Goal: Information Seeking & Learning: Learn about a topic

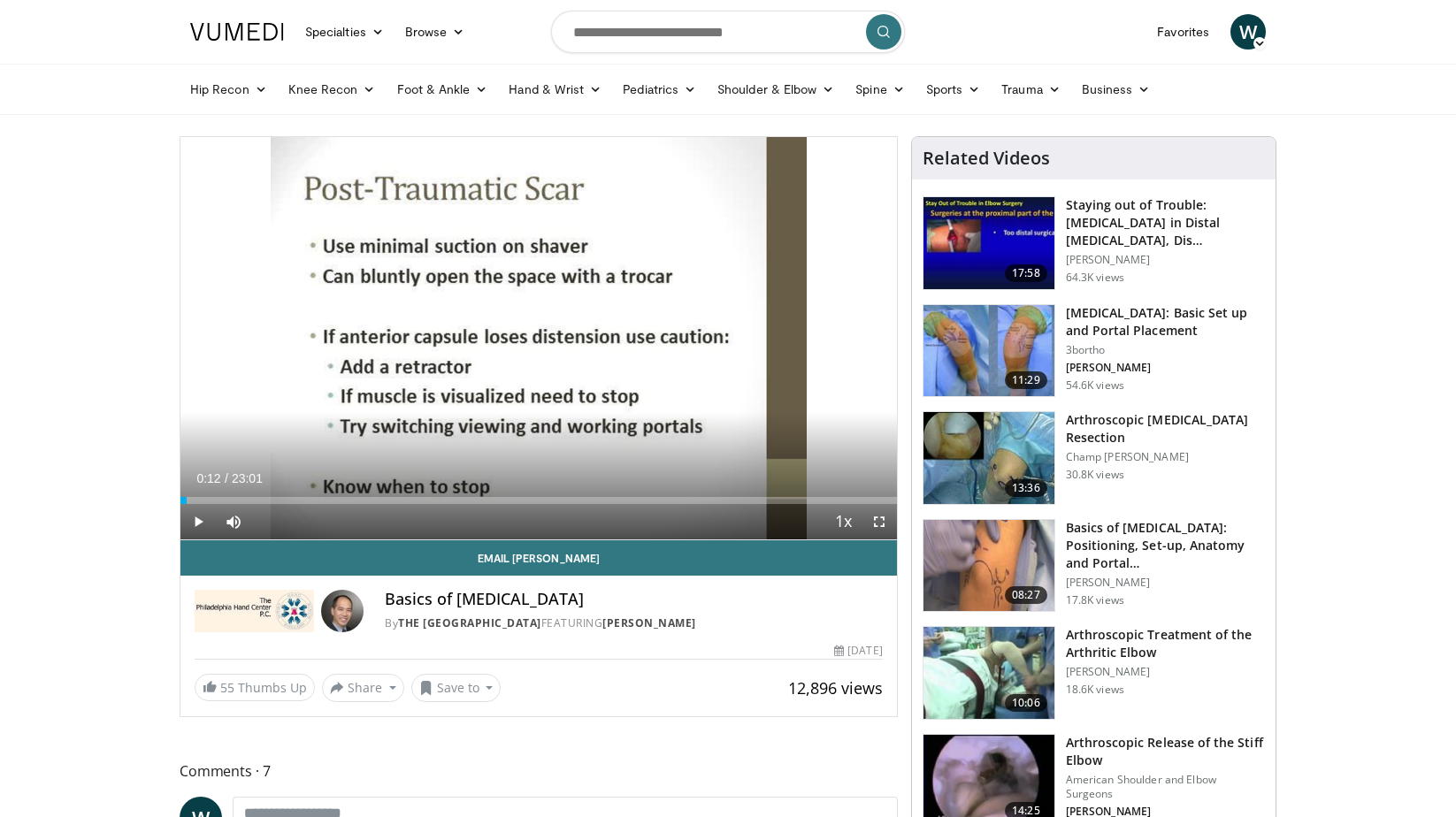
click at [1134, 319] on h3 "[MEDICAL_DATA]: Basic Set up and Portal Placement" at bounding box center [1165, 322] width 199 height 36
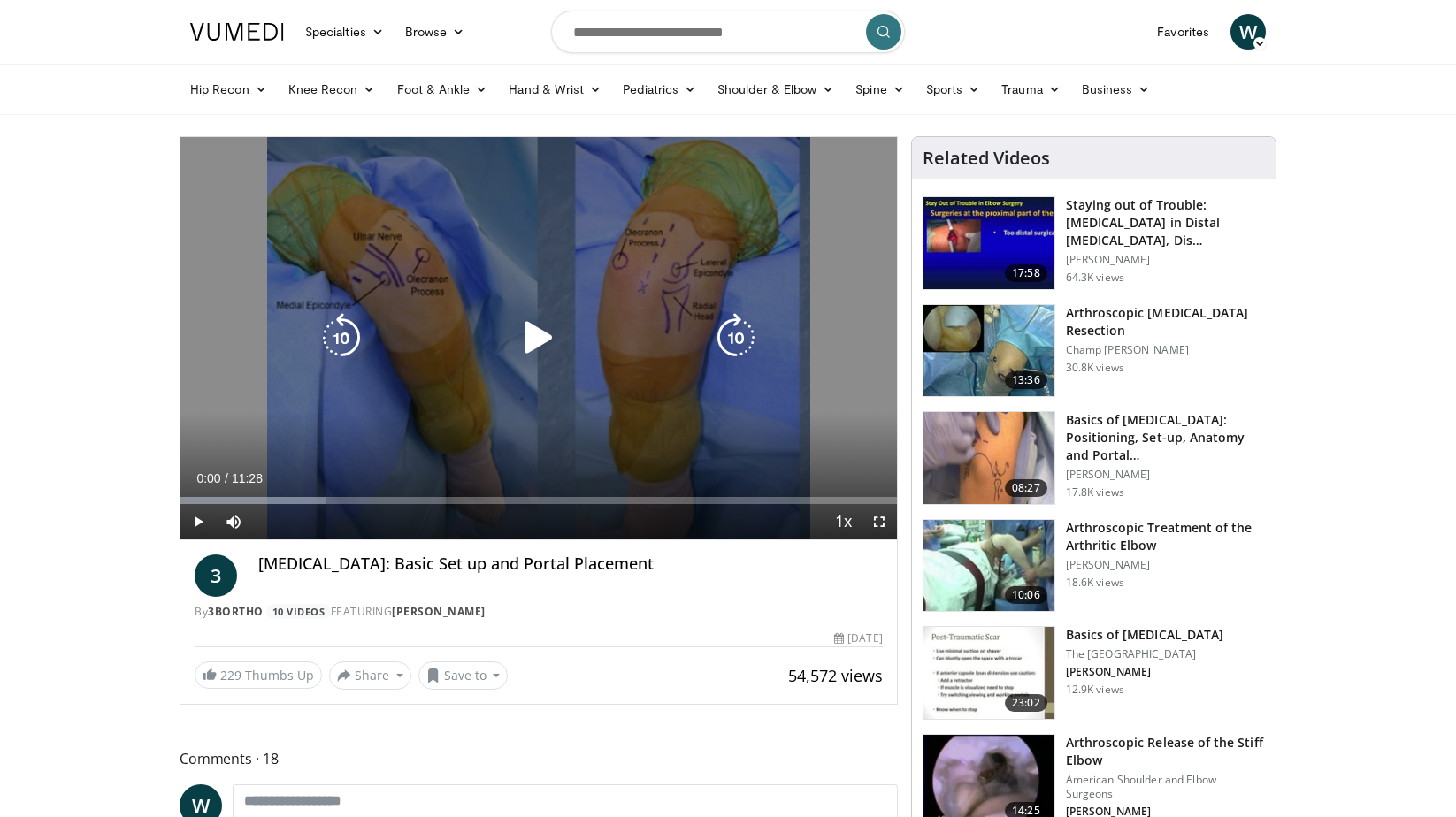
click at [533, 345] on icon "Video Player" at bounding box center [538, 337] width 49 height 49
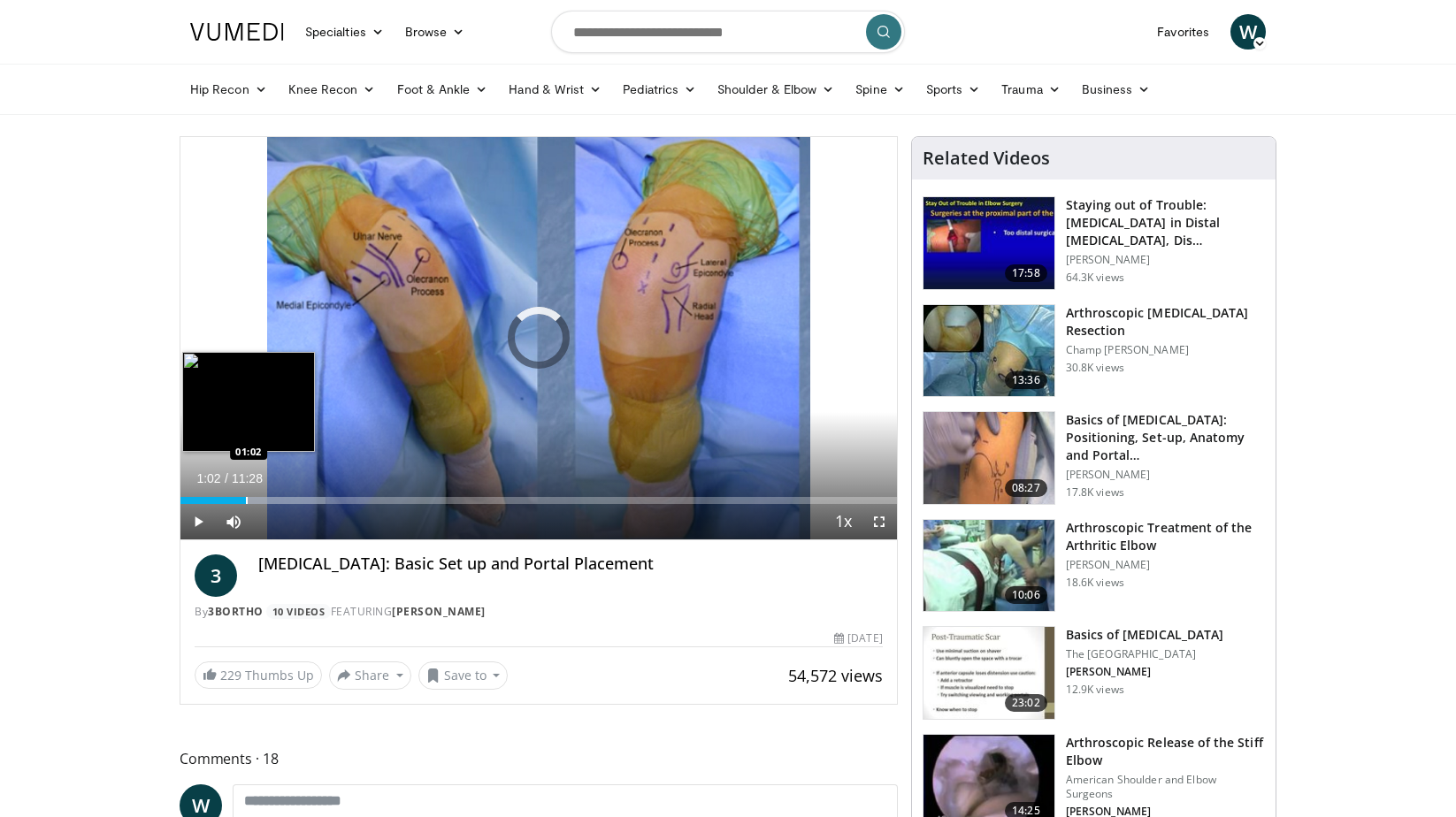
click at [246, 500] on div "Progress Bar" at bounding box center [247, 501] width 2 height 7
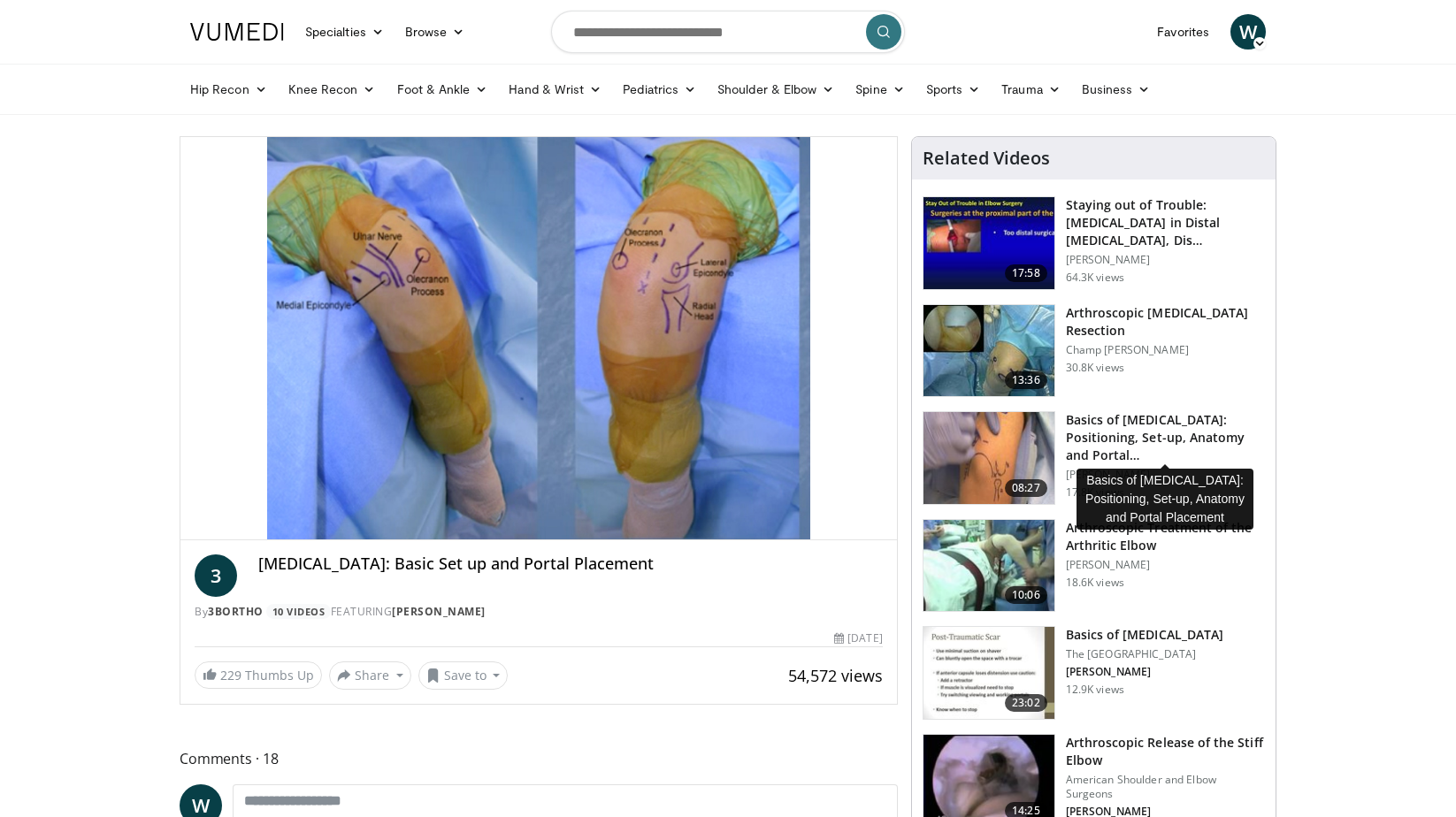
click at [1176, 434] on h3 "Basics of [MEDICAL_DATA]: Positioning, Set-up, Anatomy and Portal…" at bounding box center [1165, 437] width 199 height 53
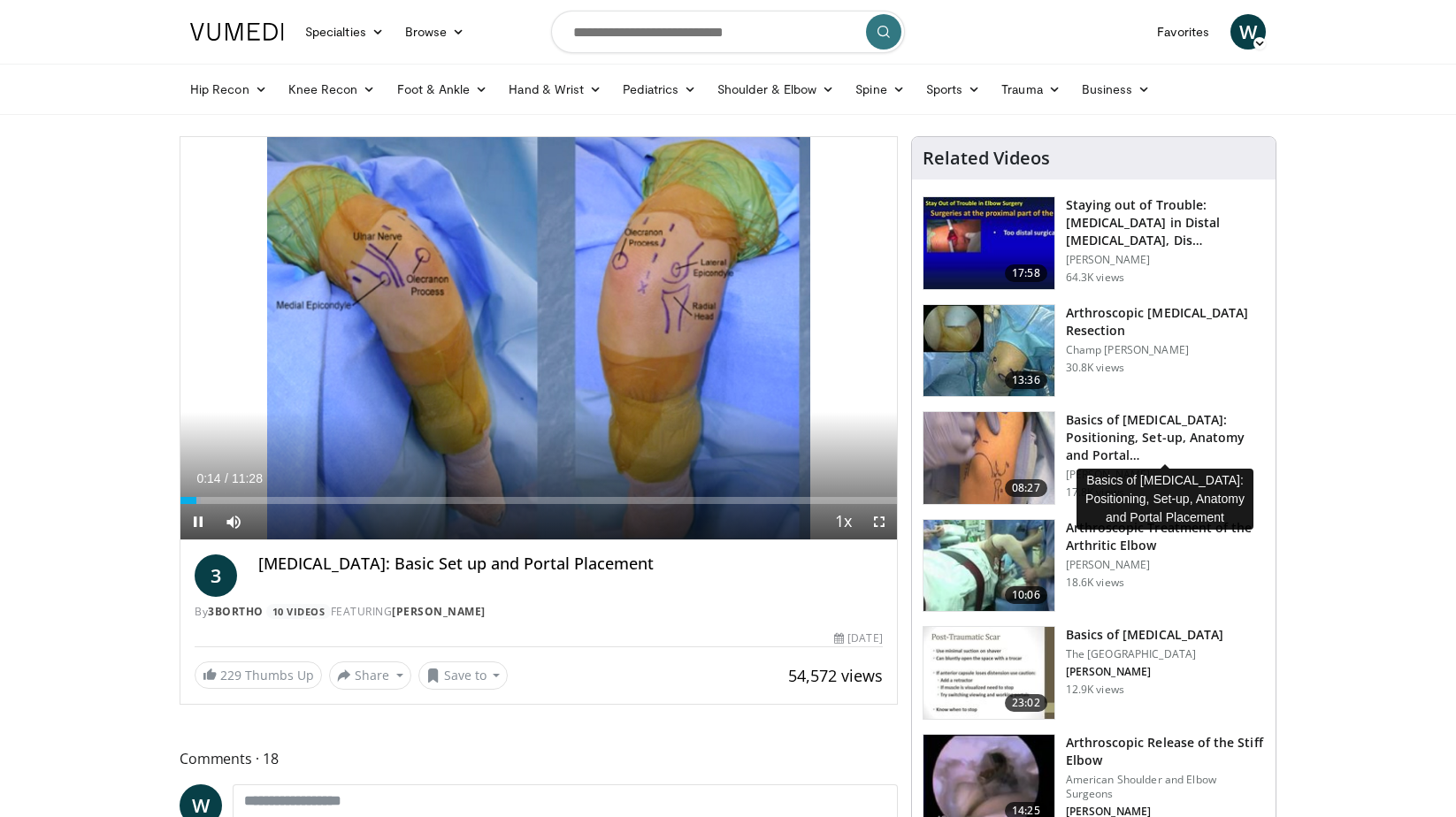
click at [199, 523] on span "Video Player" at bounding box center [199, 522] width 36 height 36
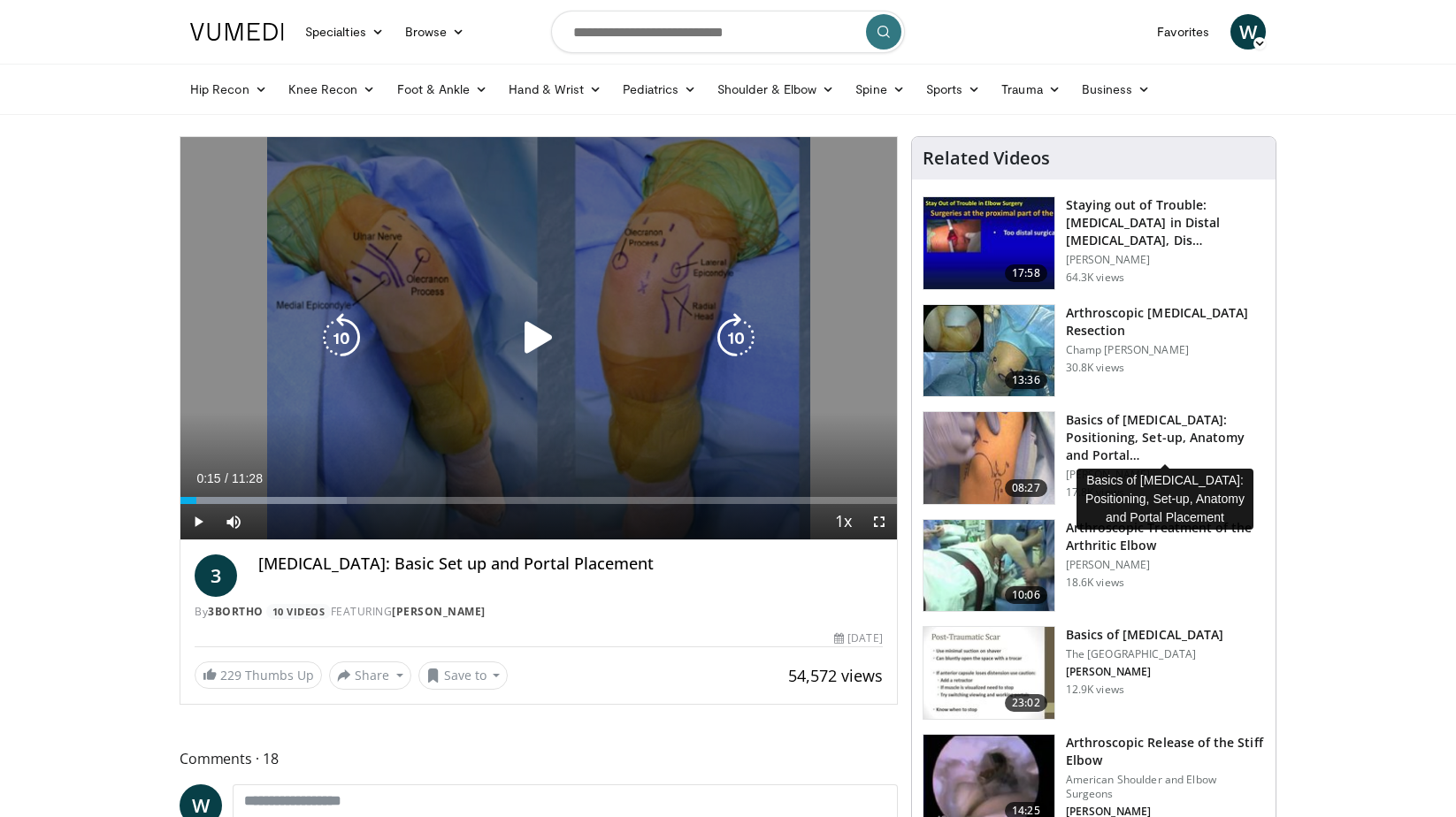
click at [521, 347] on icon "Video Player" at bounding box center [538, 337] width 49 height 49
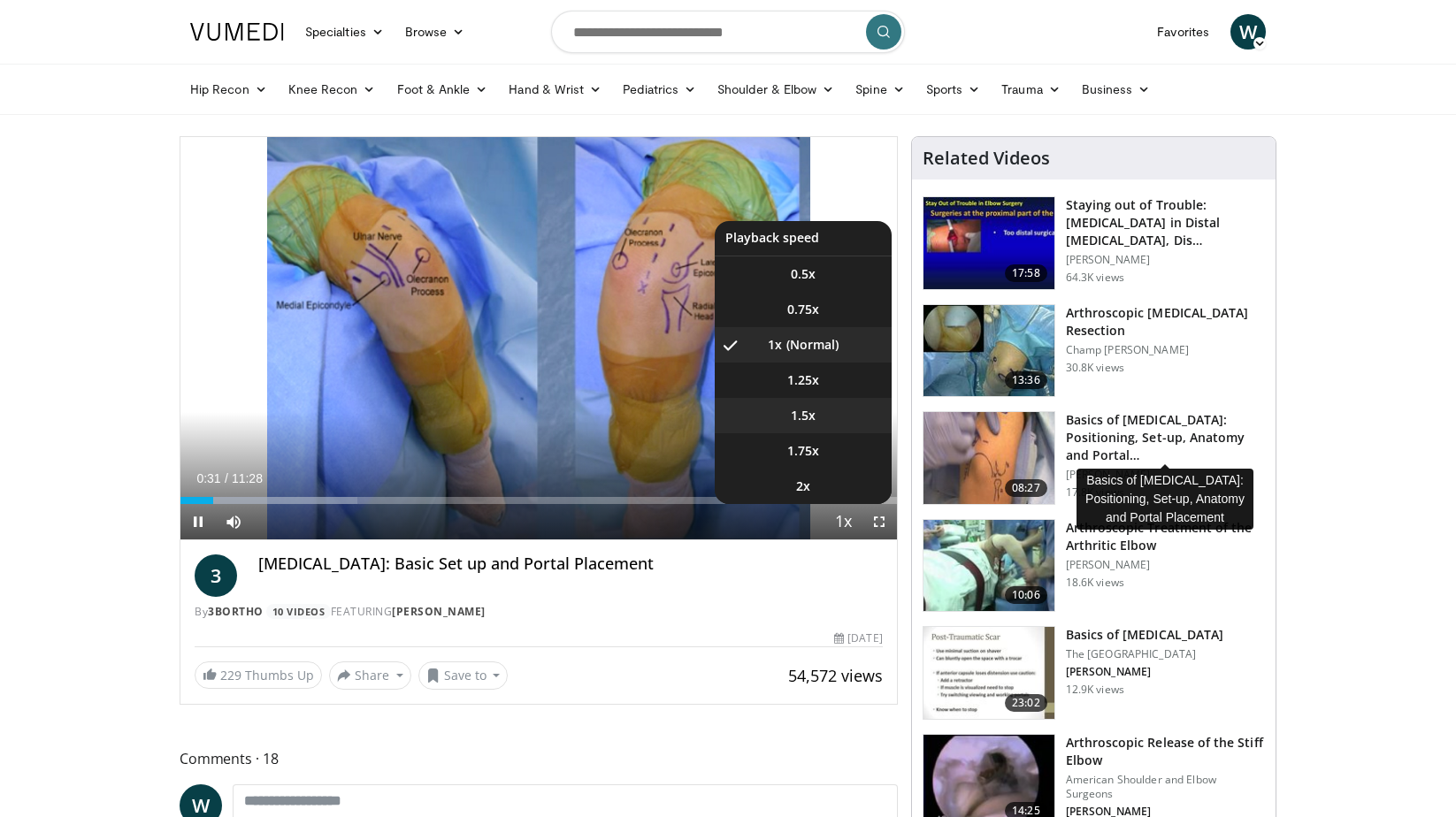
click at [814, 420] on span "1.5x" at bounding box center [803, 416] width 25 height 18
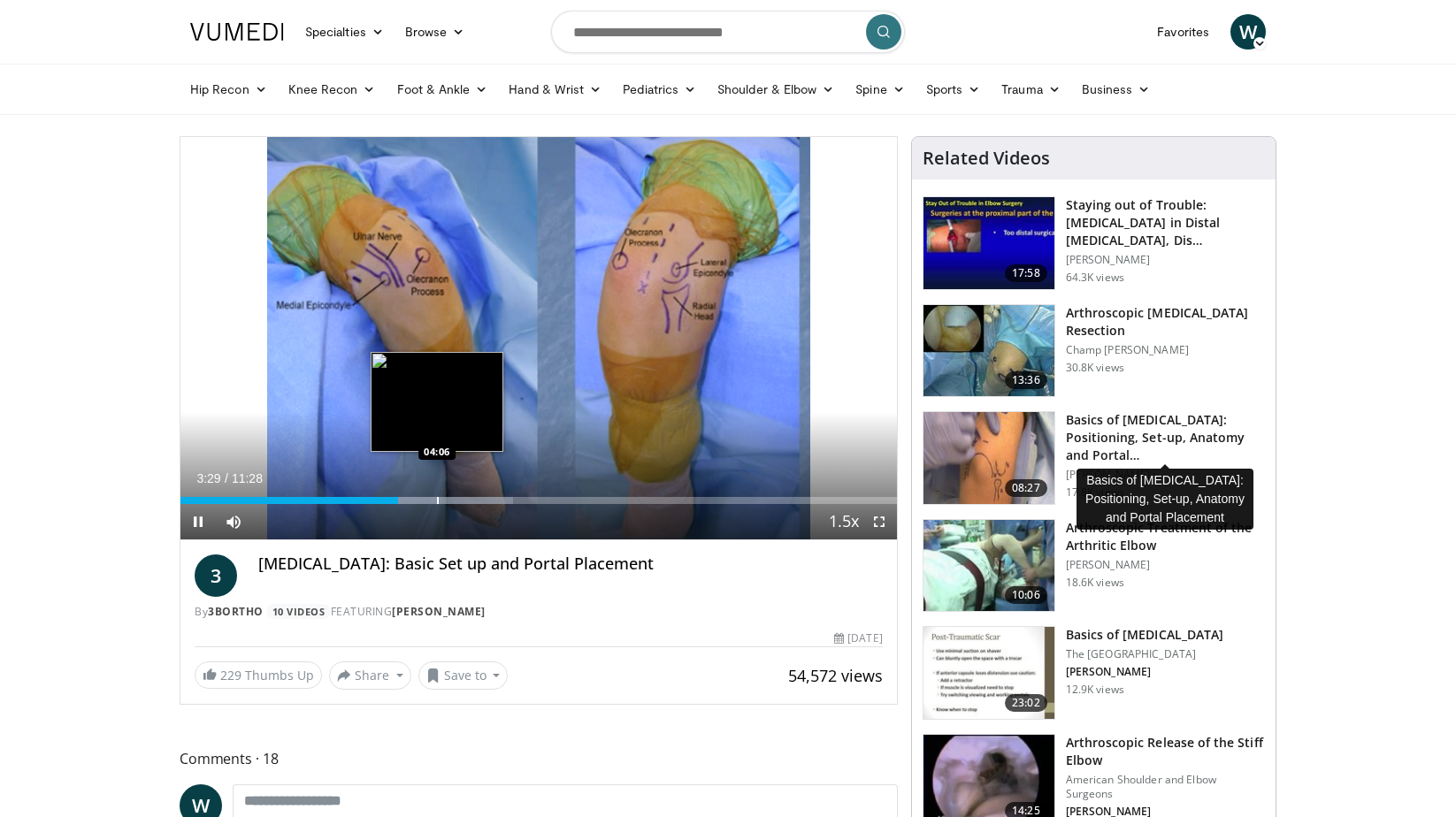
click at [436, 500] on div "Progress Bar" at bounding box center [437, 501] width 2 height 7
click at [436, 501] on div "Progress Bar" at bounding box center [437, 501] width 2 height 7
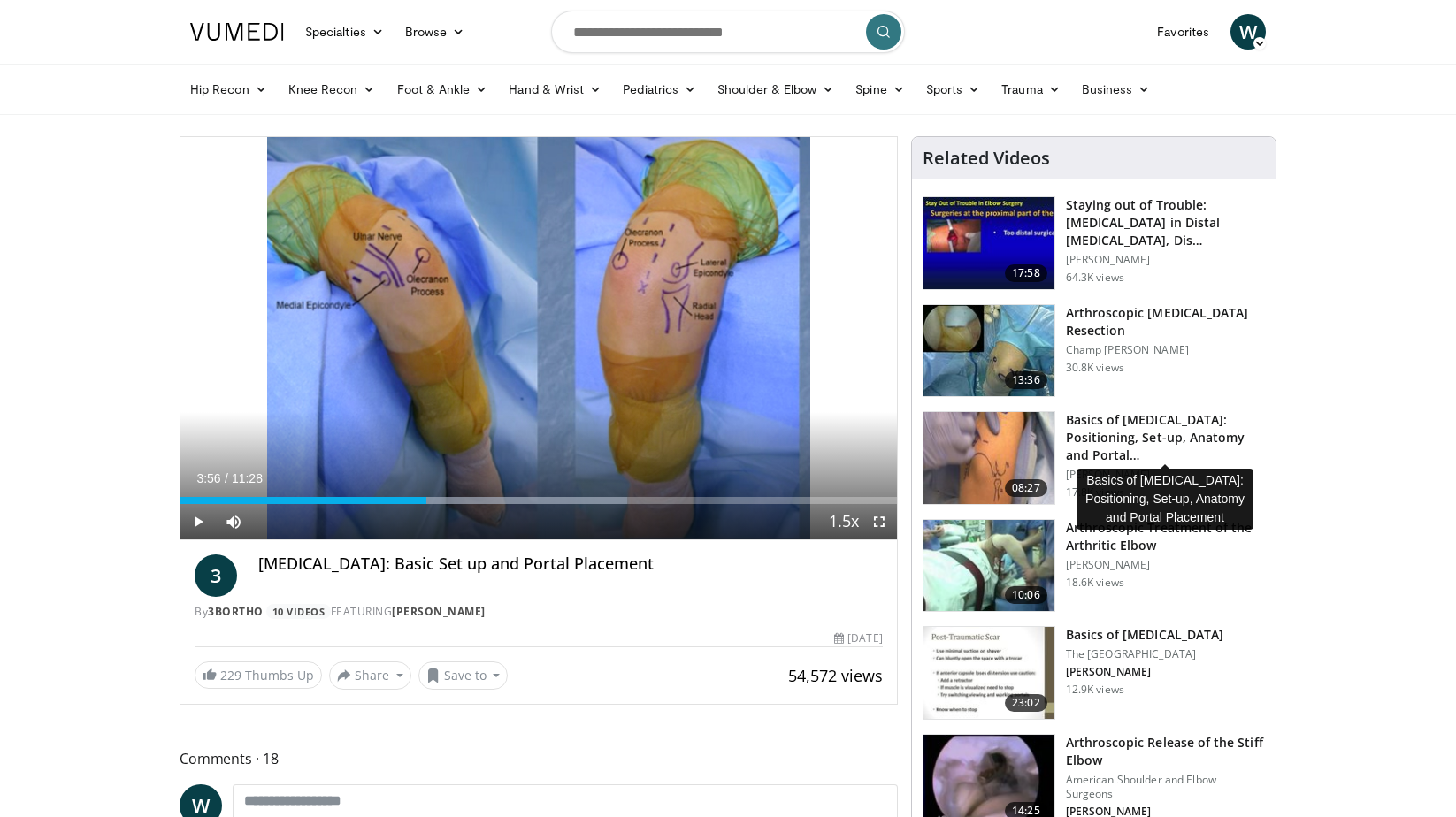
click at [427, 501] on div "Loaded : 62.33% 03:56 03:56" at bounding box center [538, 501] width 716 height 7
click at [406, 502] on div "Progress Bar" at bounding box center [407, 501] width 2 height 7
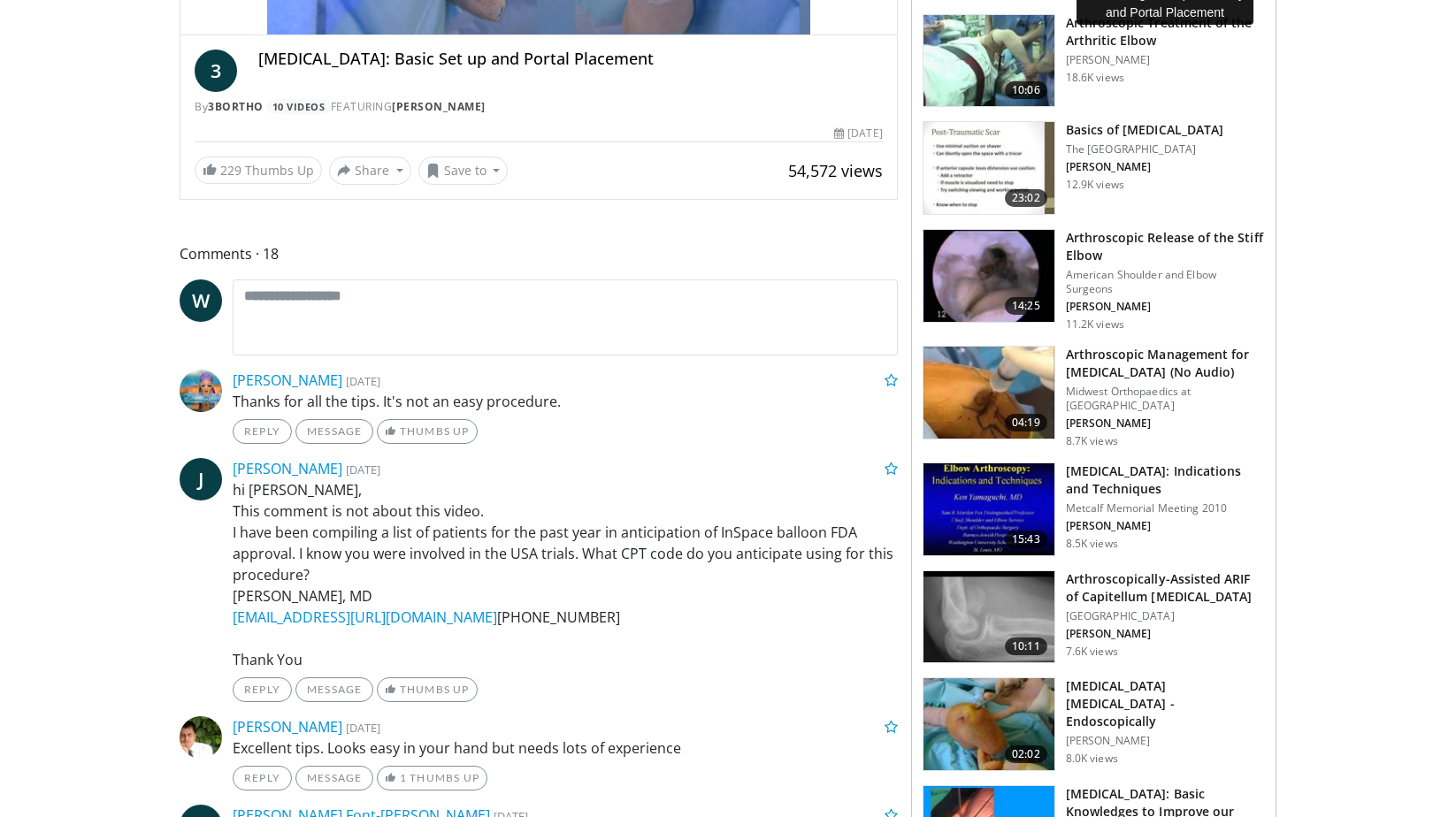
scroll to position [370, 0]
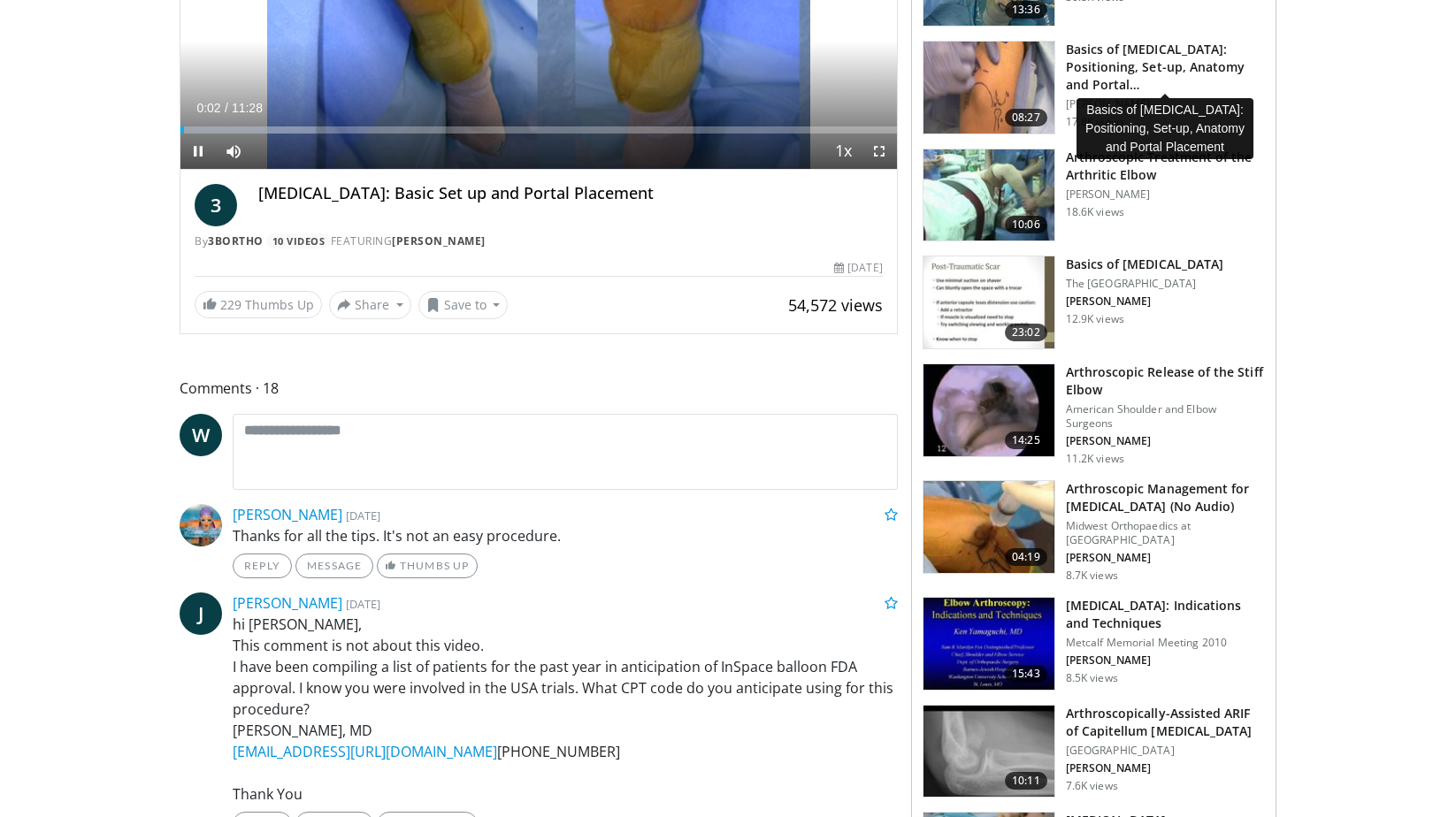
click at [199, 155] on span "Video Player" at bounding box center [199, 151] width 36 height 36
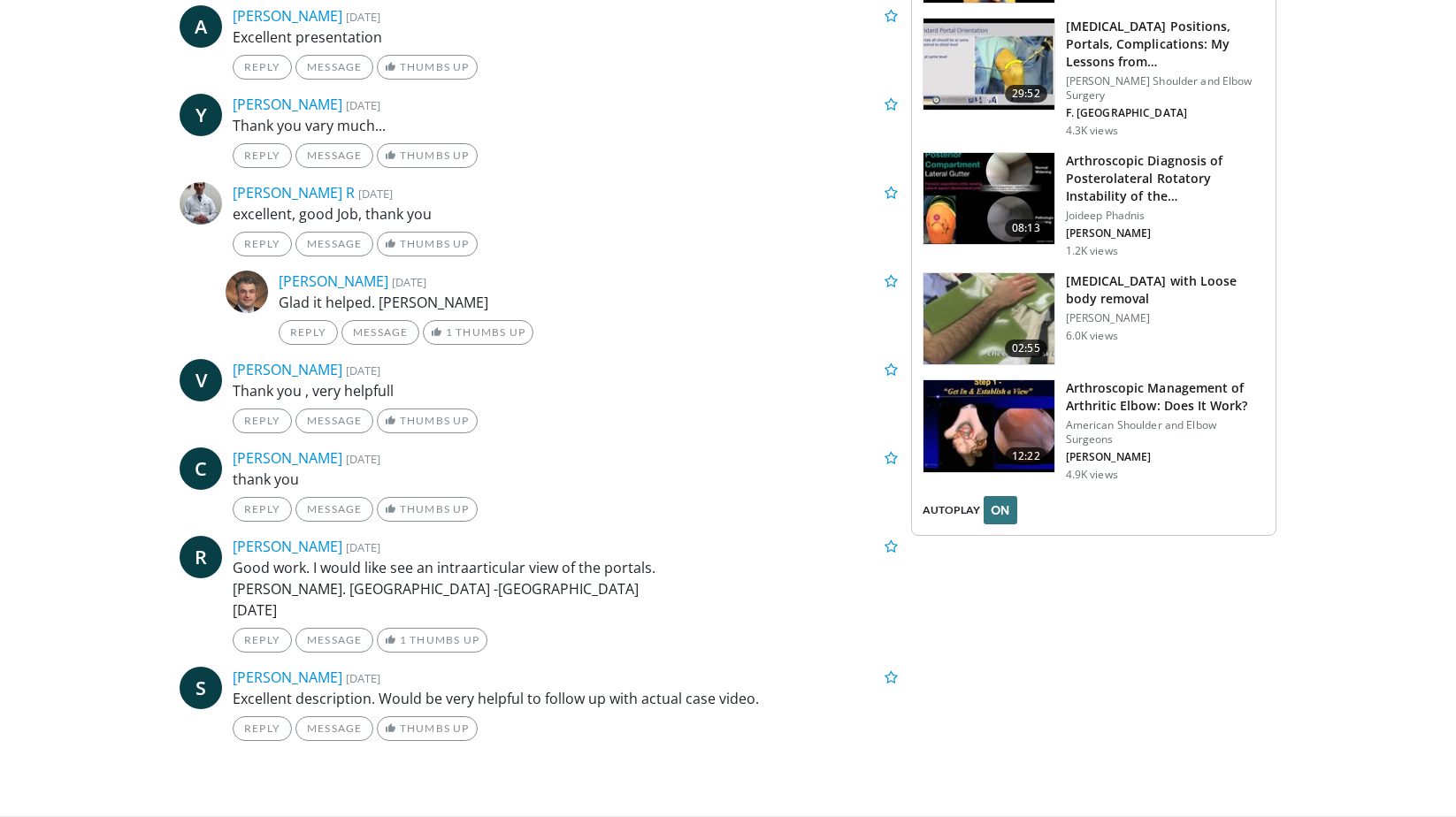
scroll to position [1772, 0]
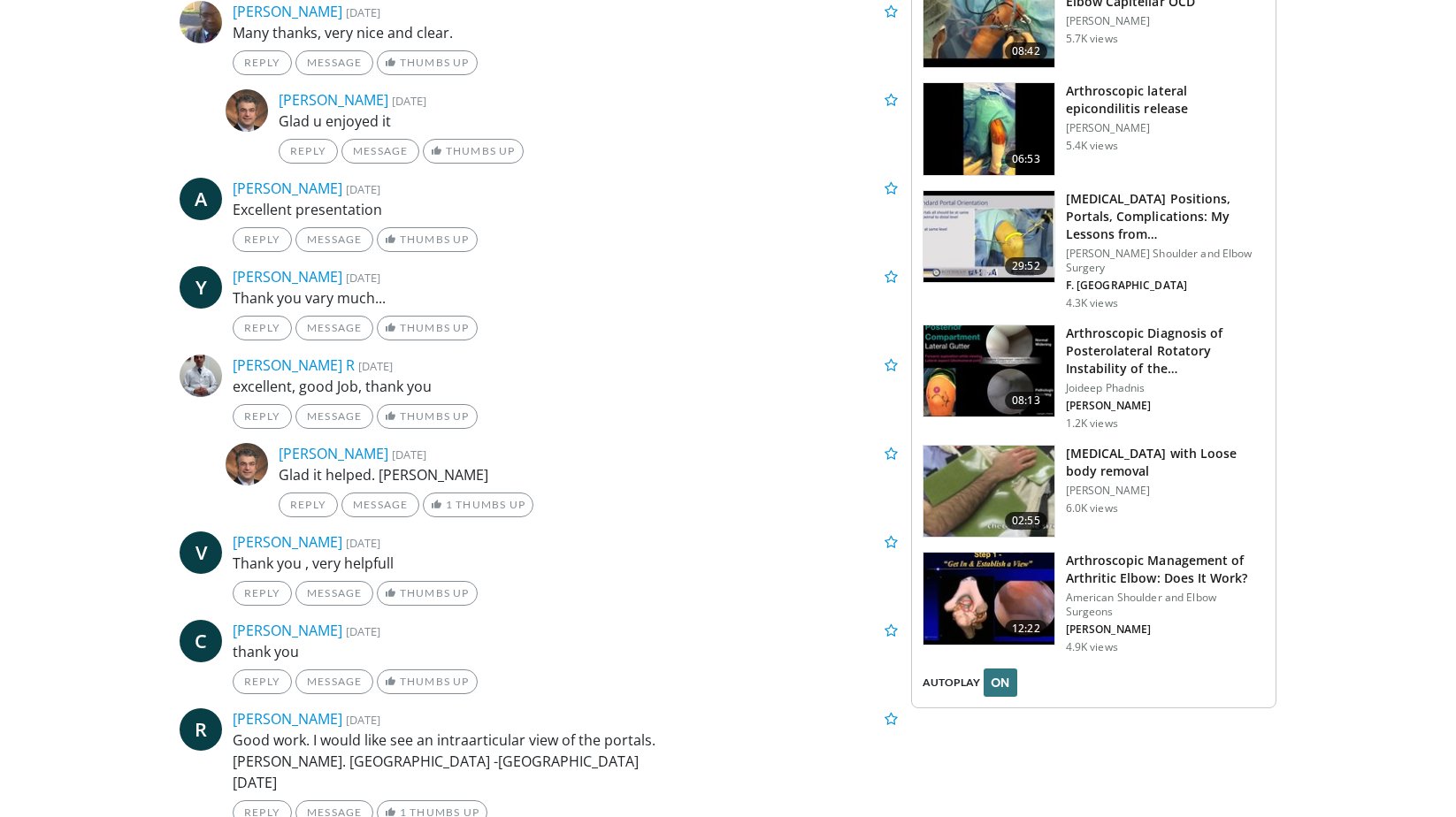
click at [1070, 552] on h3 "Arthroscopic Management of Arthritic Elbow: Does It Work?" at bounding box center [1165, 569] width 199 height 36
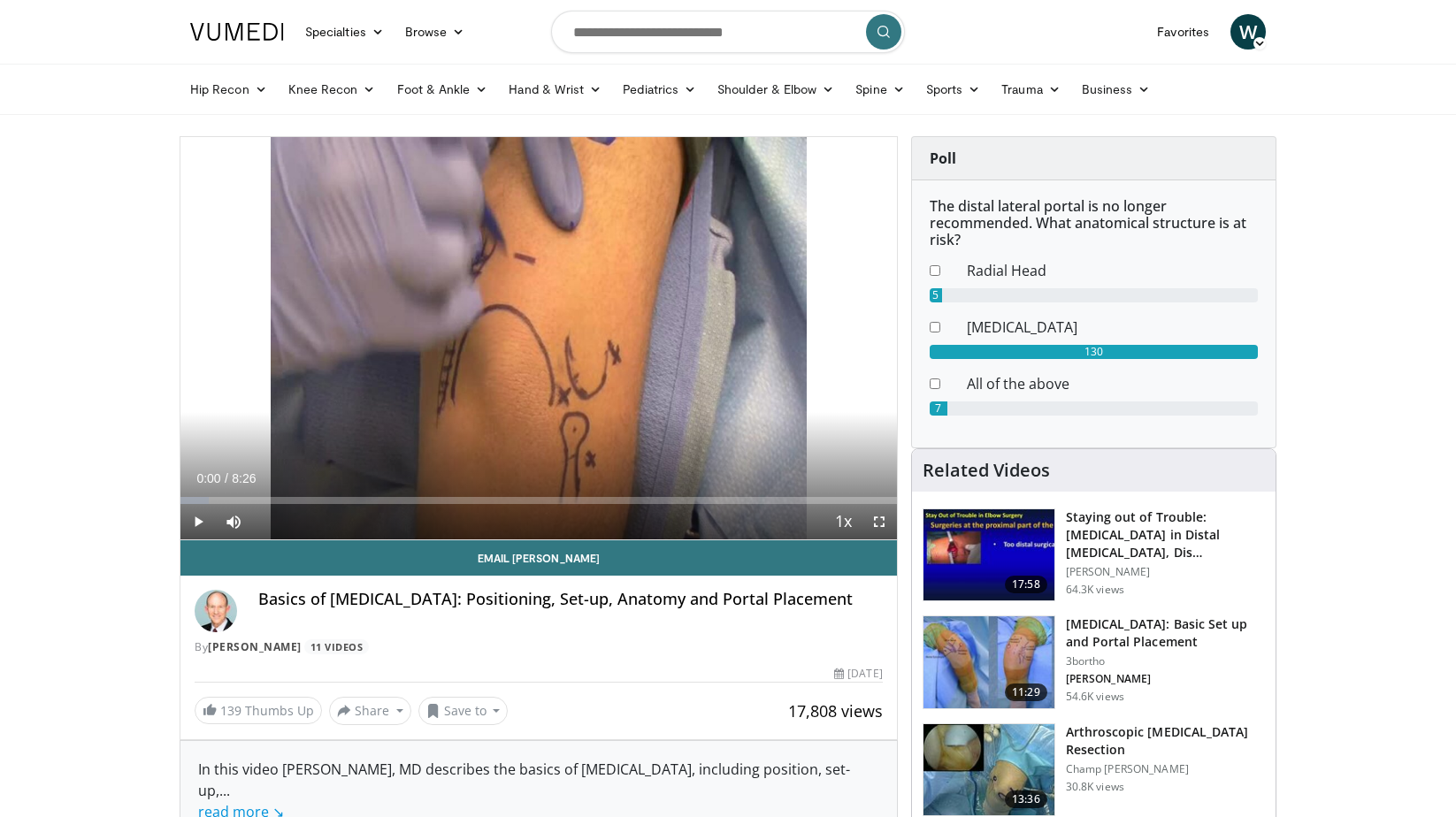
click at [203, 519] on span "Video Player" at bounding box center [199, 522] width 36 height 36
click at [234, 519] on span "Video Player" at bounding box center [233, 522] width 36 height 36
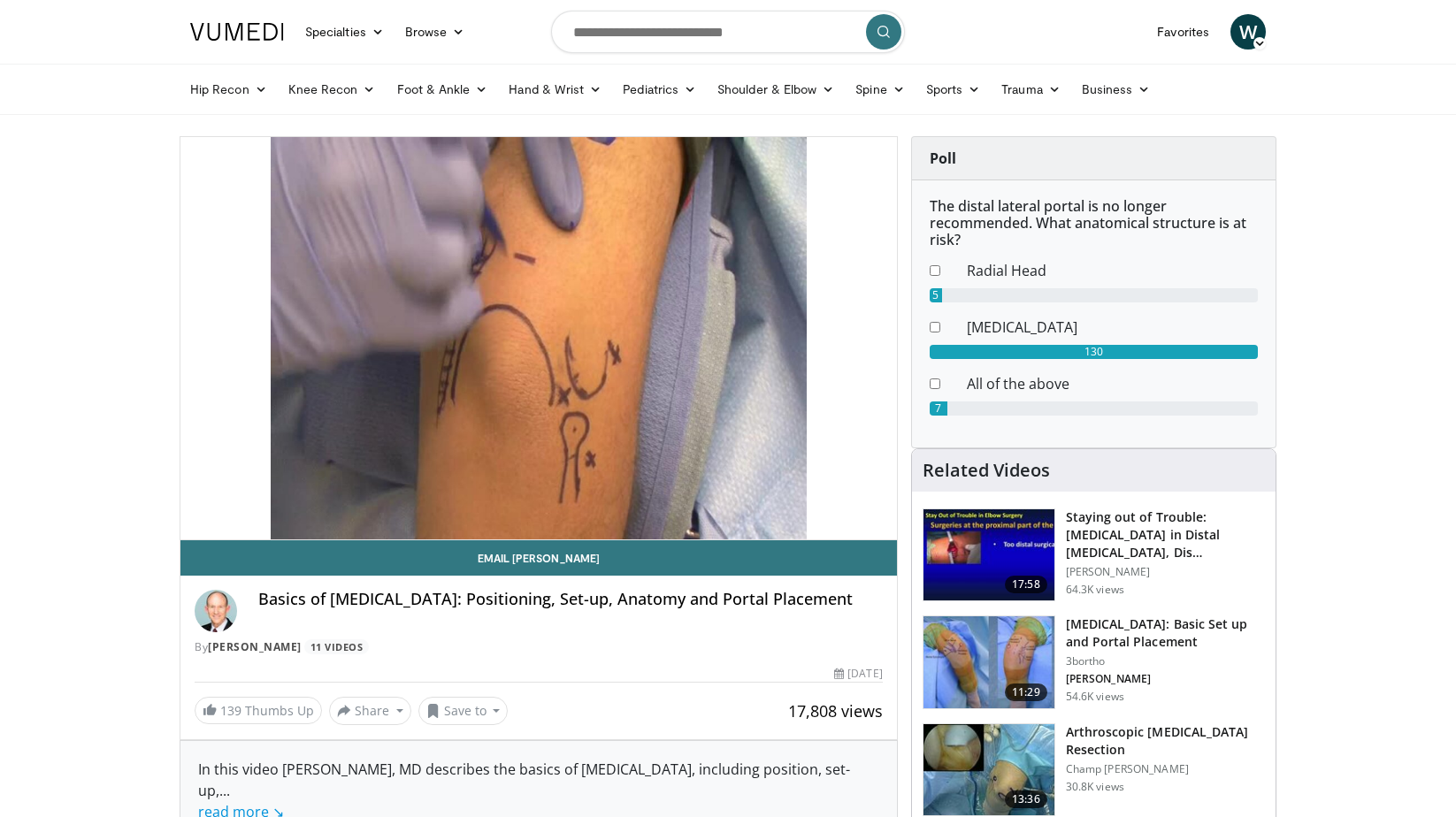
click at [234, 519] on div "10 seconds Tap to unmute" at bounding box center [538, 338] width 716 height 402
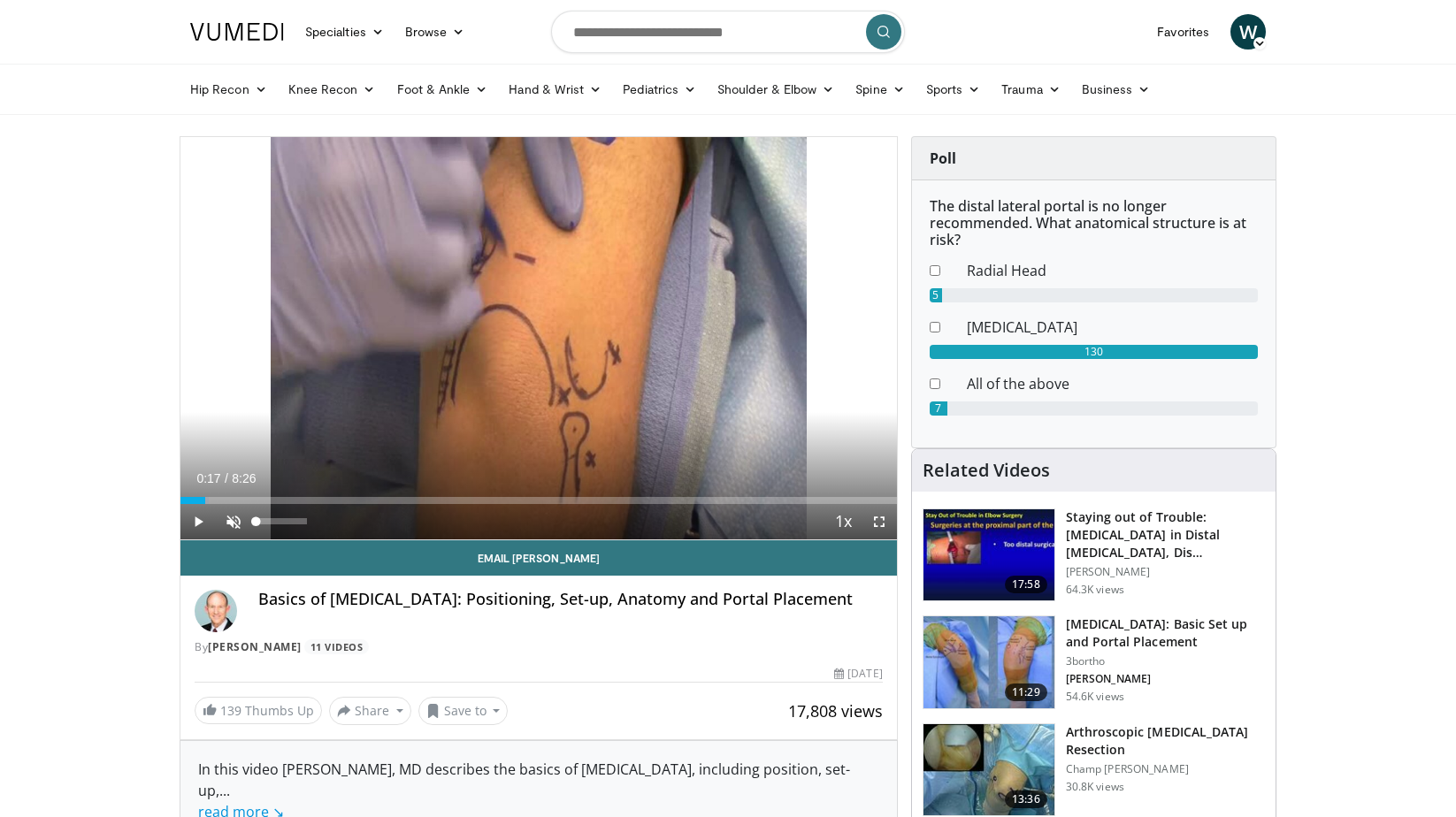
click at [234, 518] on span "Video Player" at bounding box center [233, 522] width 36 height 36
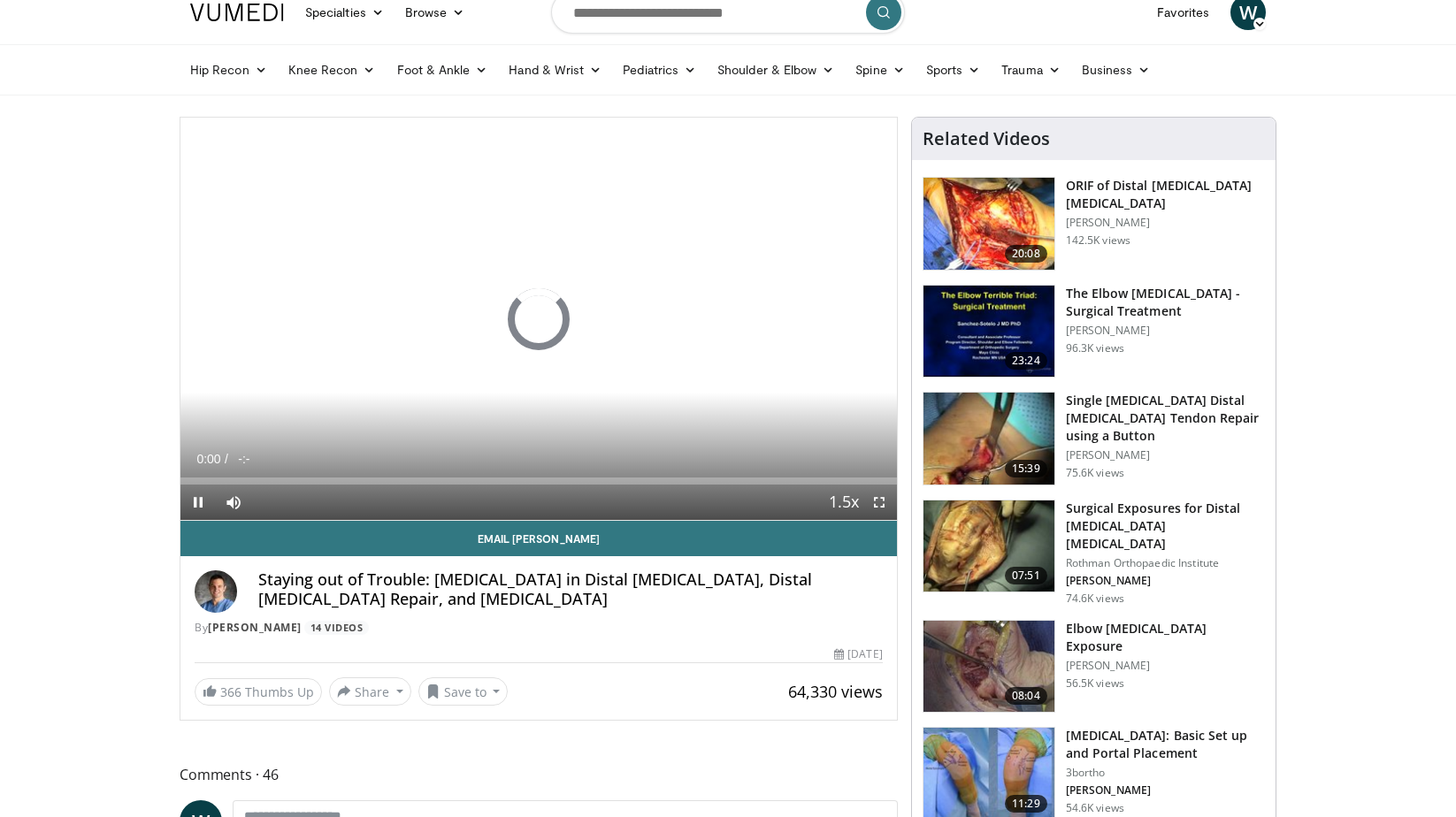
scroll to position [47, 0]
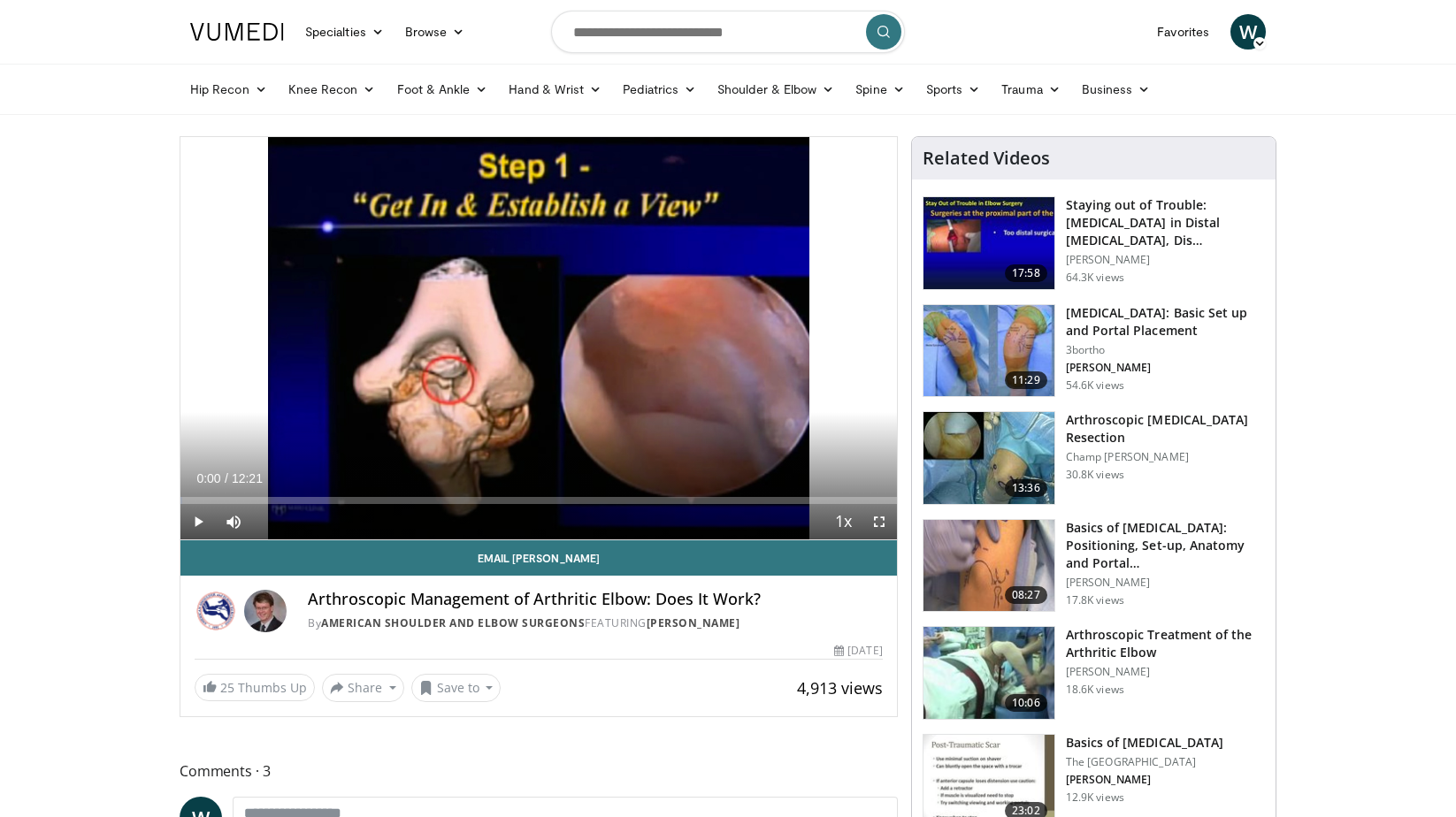
click at [198, 522] on span "Video Player" at bounding box center [199, 522] width 36 height 36
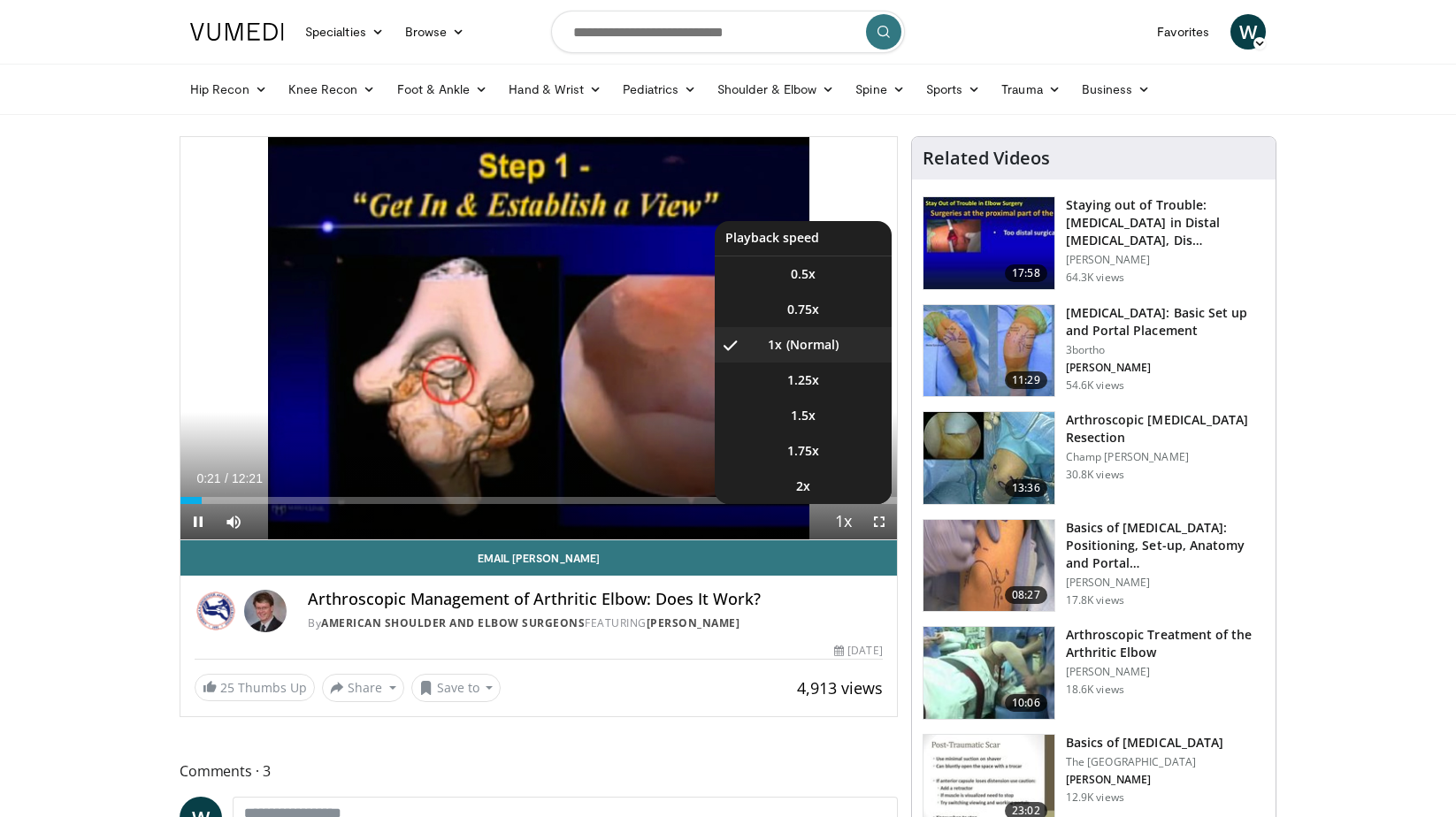
click at [842, 520] on span "Video Player" at bounding box center [843, 523] width 25 height 36
click at [840, 521] on span "Video Player" at bounding box center [843, 523] width 25 height 36
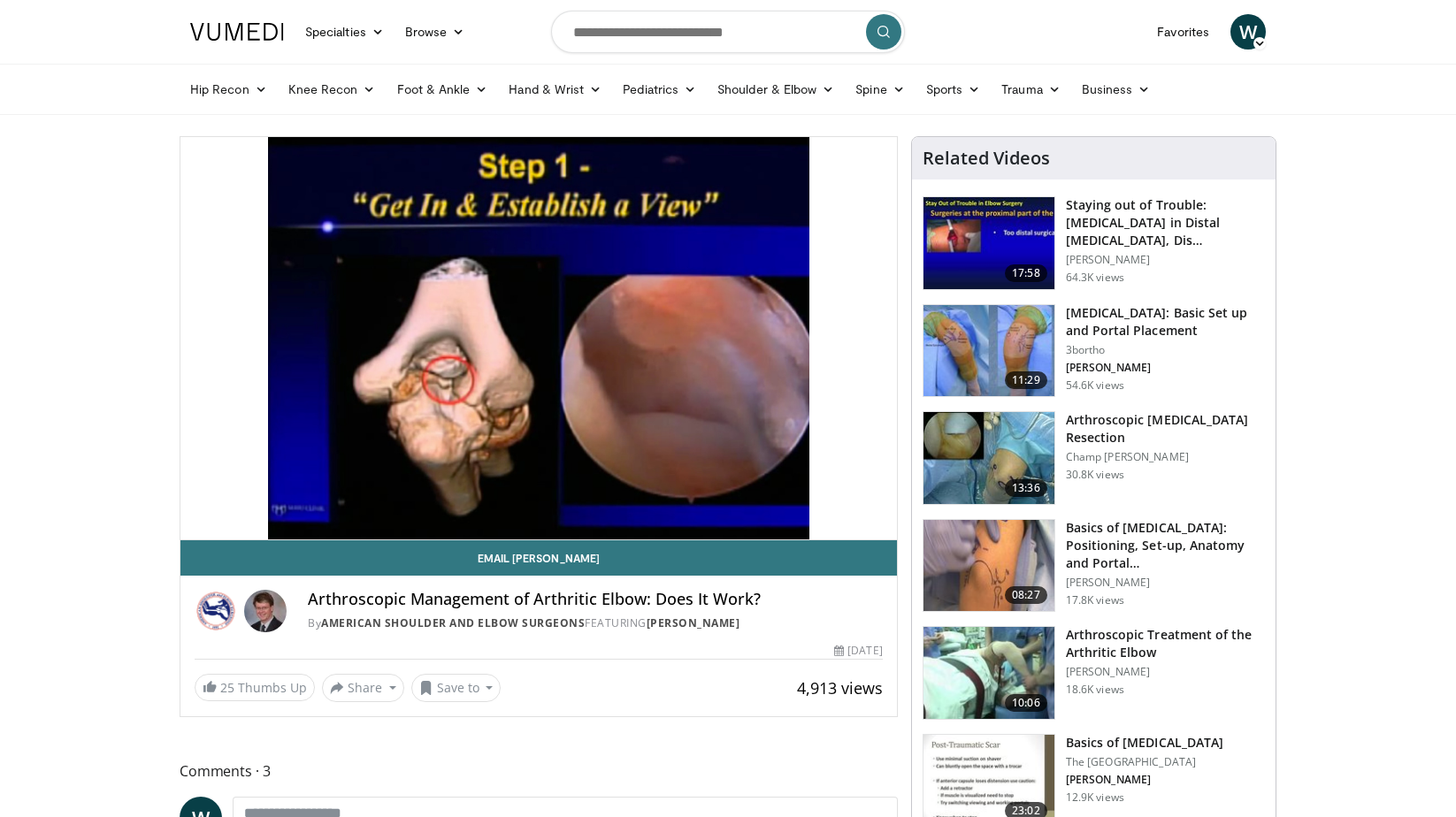
click at [840, 521] on div "10 seconds Tap to unmute" at bounding box center [538, 338] width 716 height 402
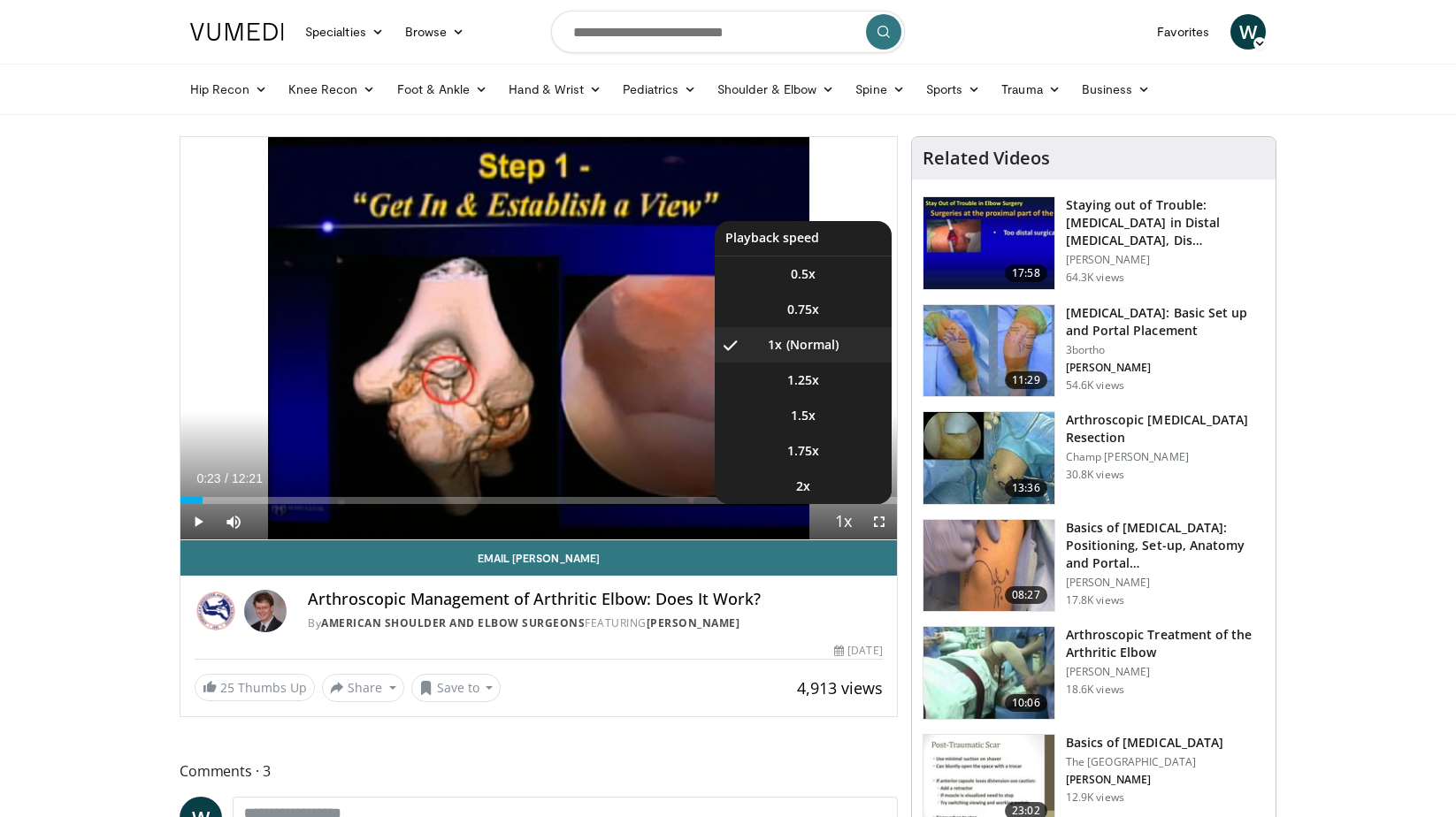
click at [840, 521] on span "Video Player" at bounding box center [843, 523] width 25 height 36
click at [834, 408] on li "1.5x" at bounding box center [803, 416] width 177 height 36
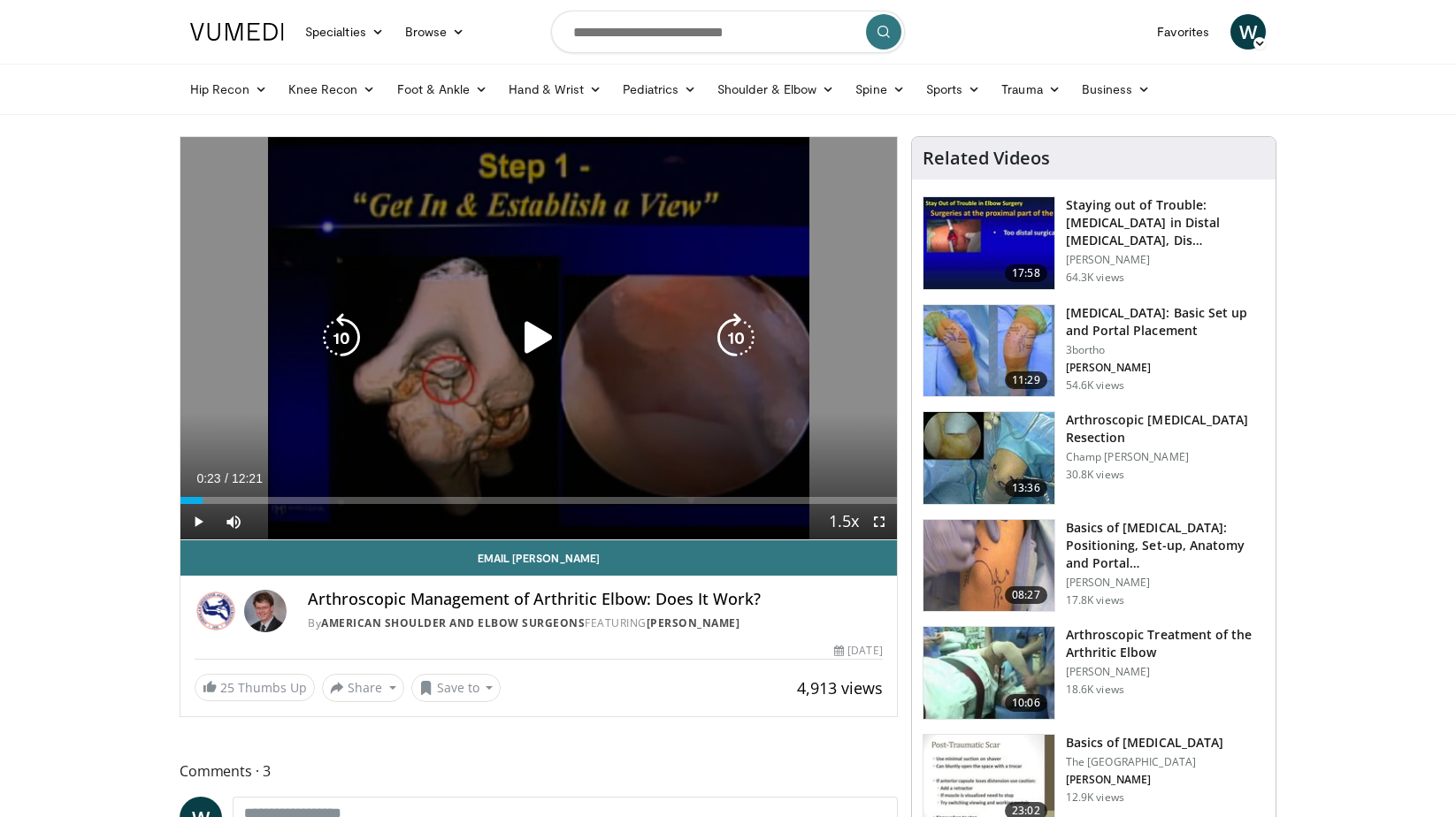
click at [538, 341] on icon "Video Player" at bounding box center [538, 337] width 49 height 49
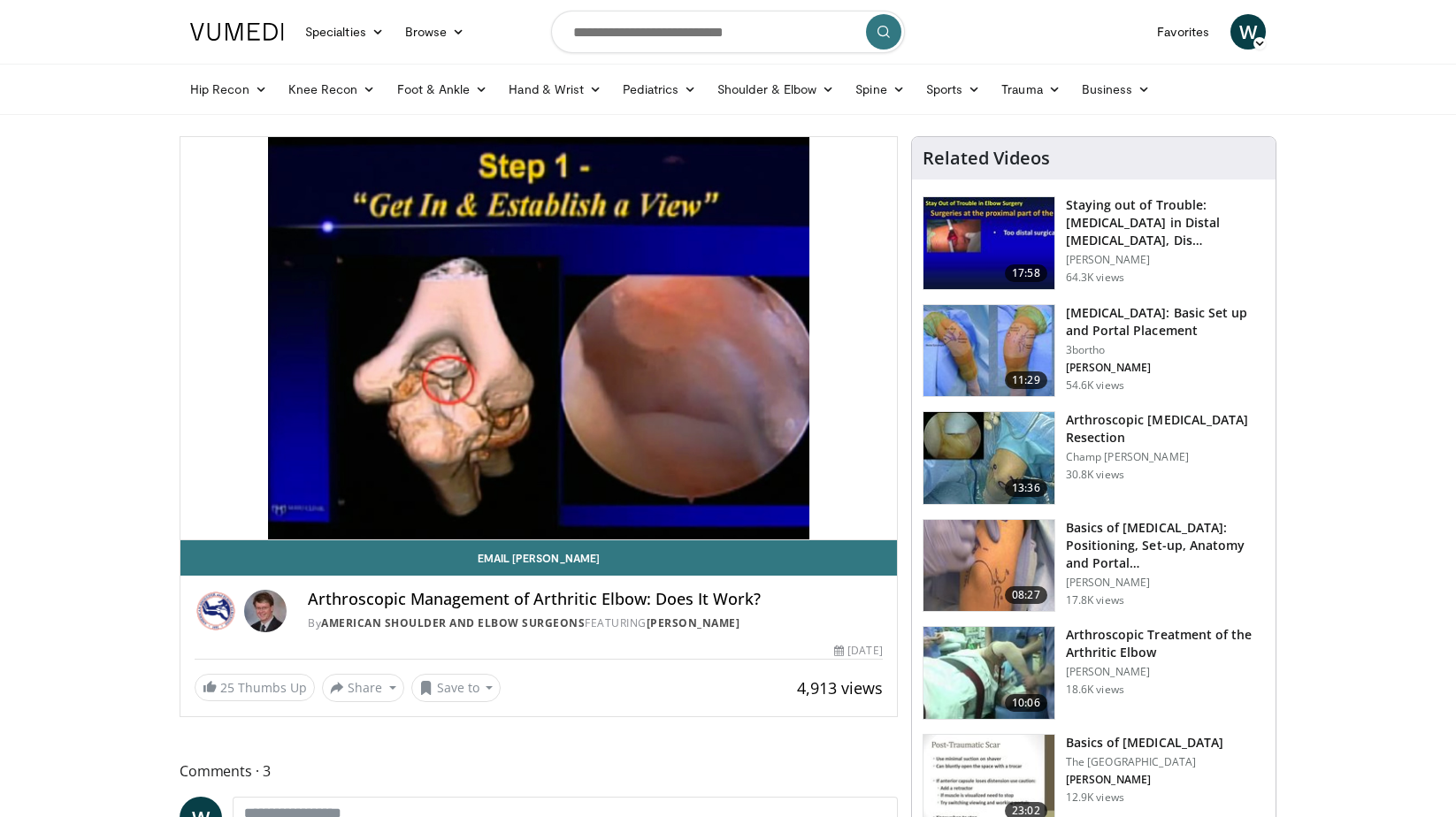
click at [1113, 644] on h3 "Arthroscopic Treatment of the Arthritic Elbow" at bounding box center [1165, 644] width 199 height 36
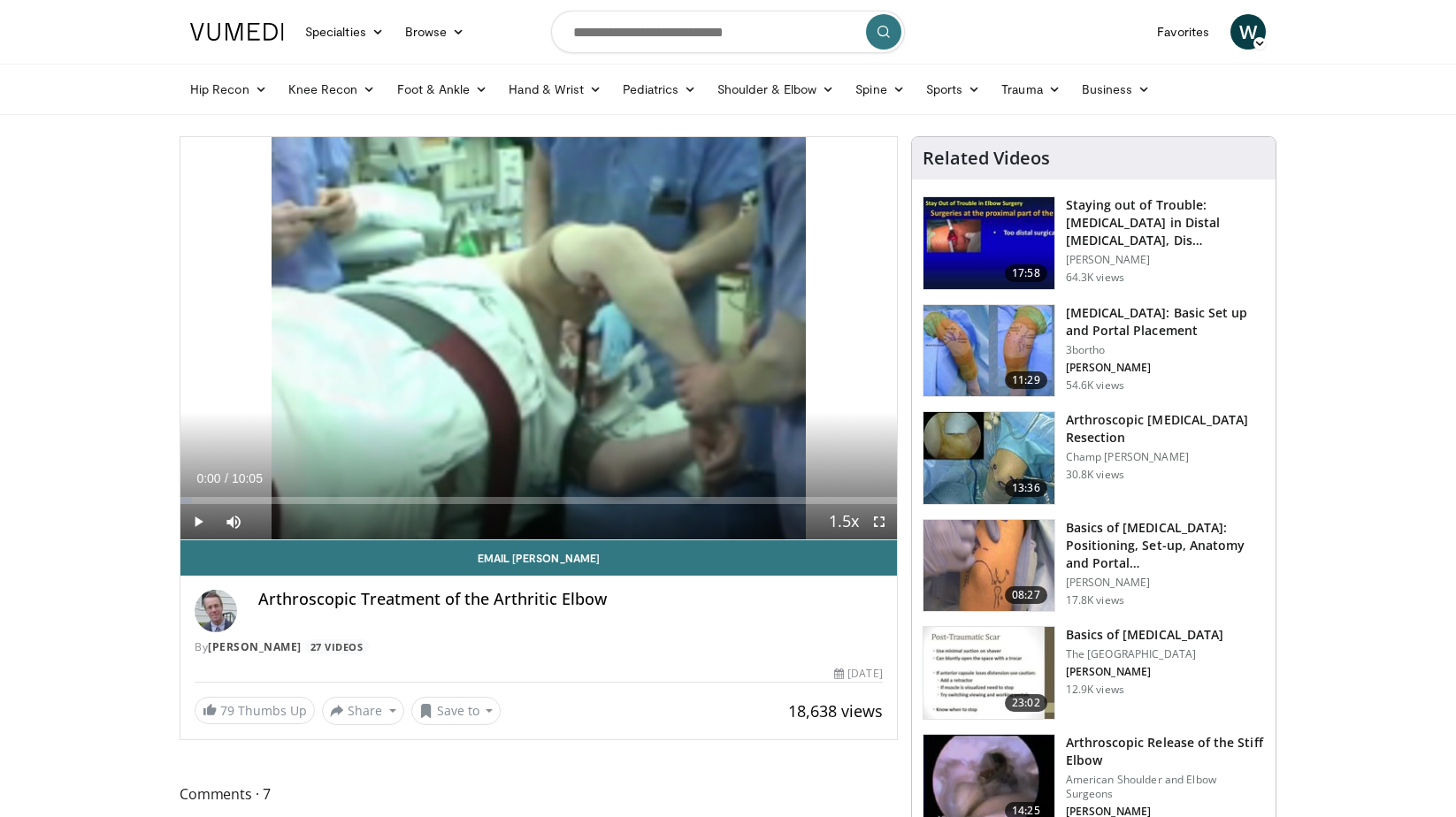
click at [197, 525] on span "Video Player" at bounding box center [199, 522] width 36 height 36
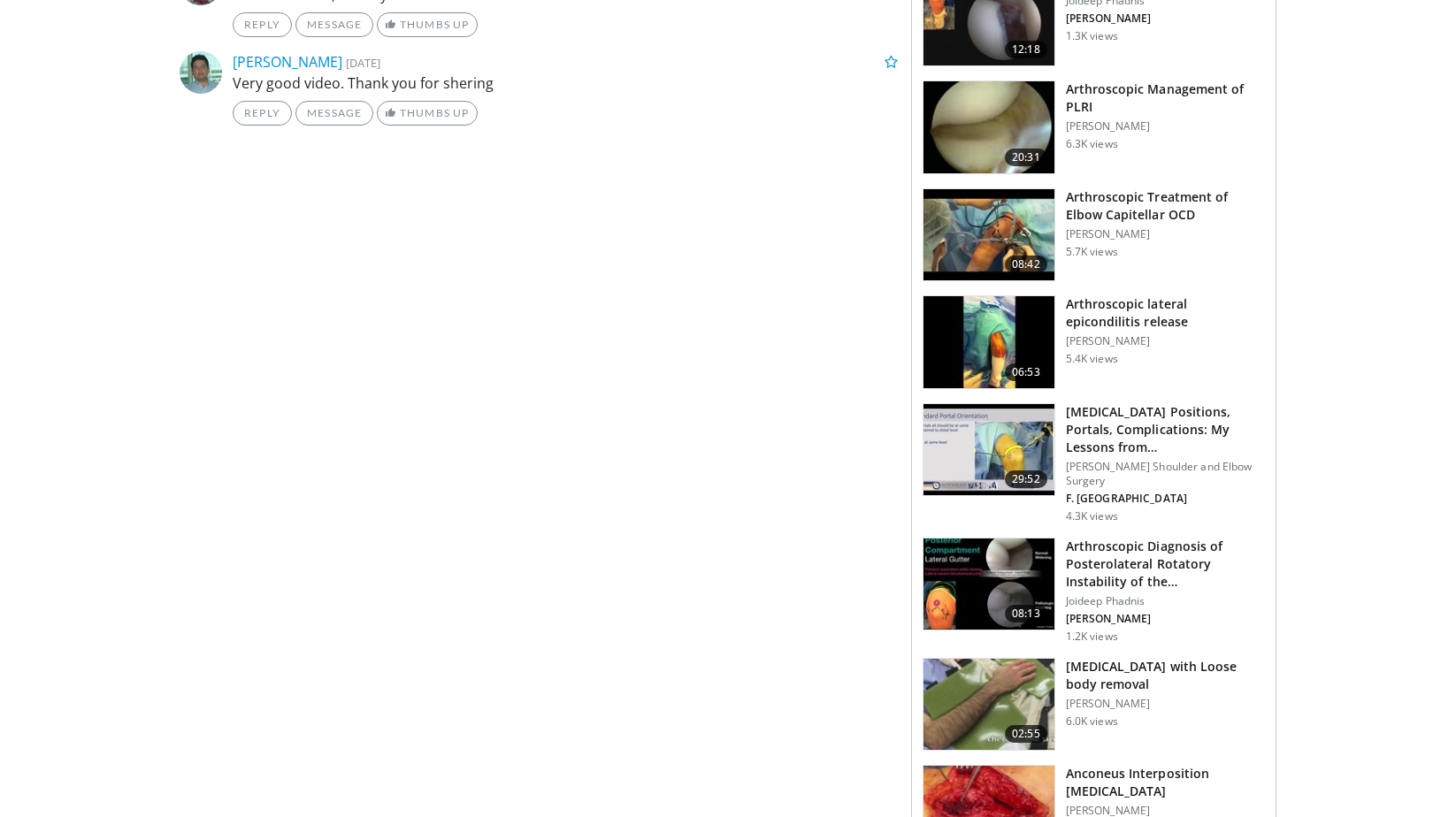
scroll to position [1562, 0]
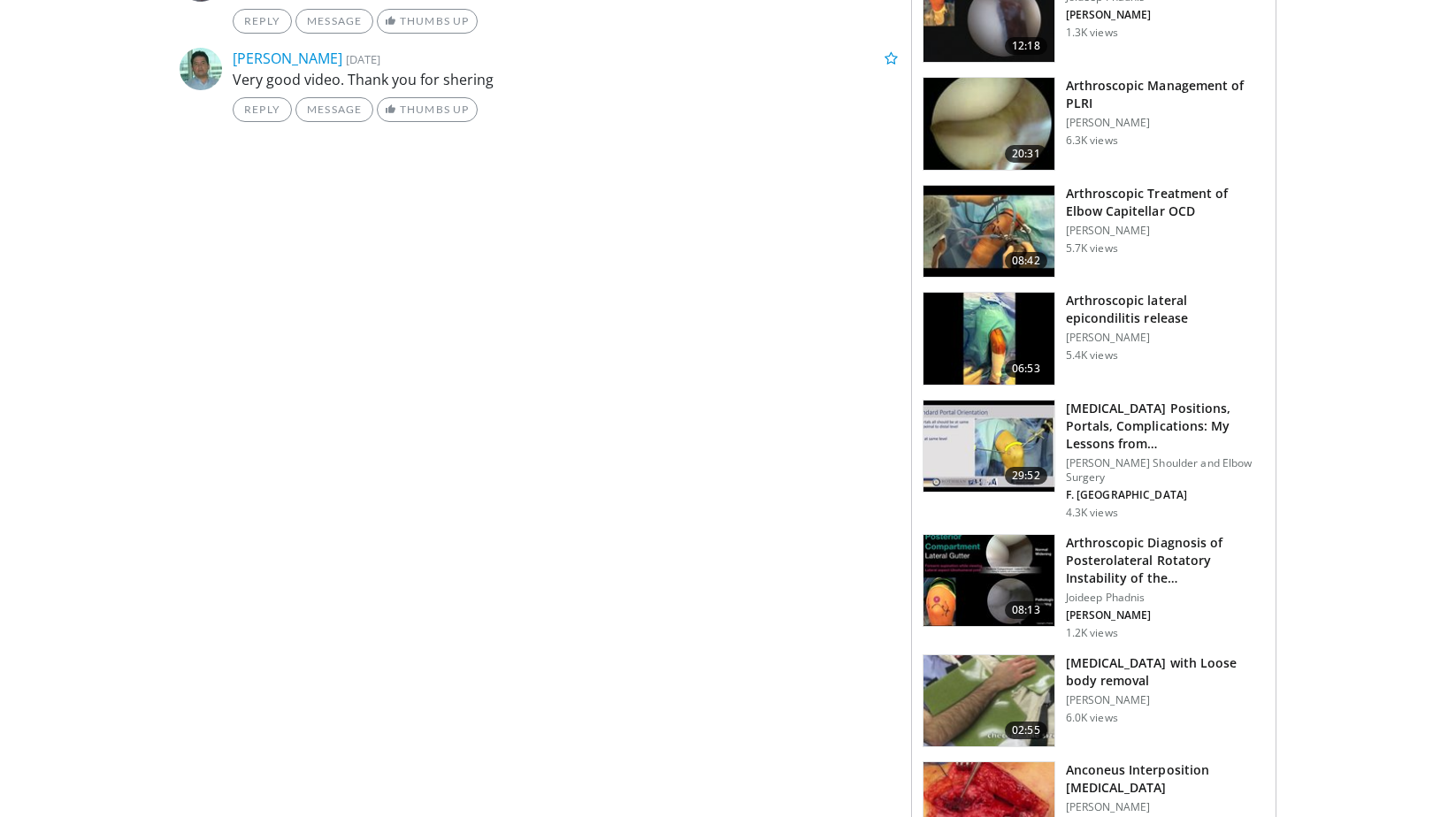
click at [1127, 654] on h3 "[MEDICAL_DATA] with Loose body removal" at bounding box center [1165, 672] width 199 height 36
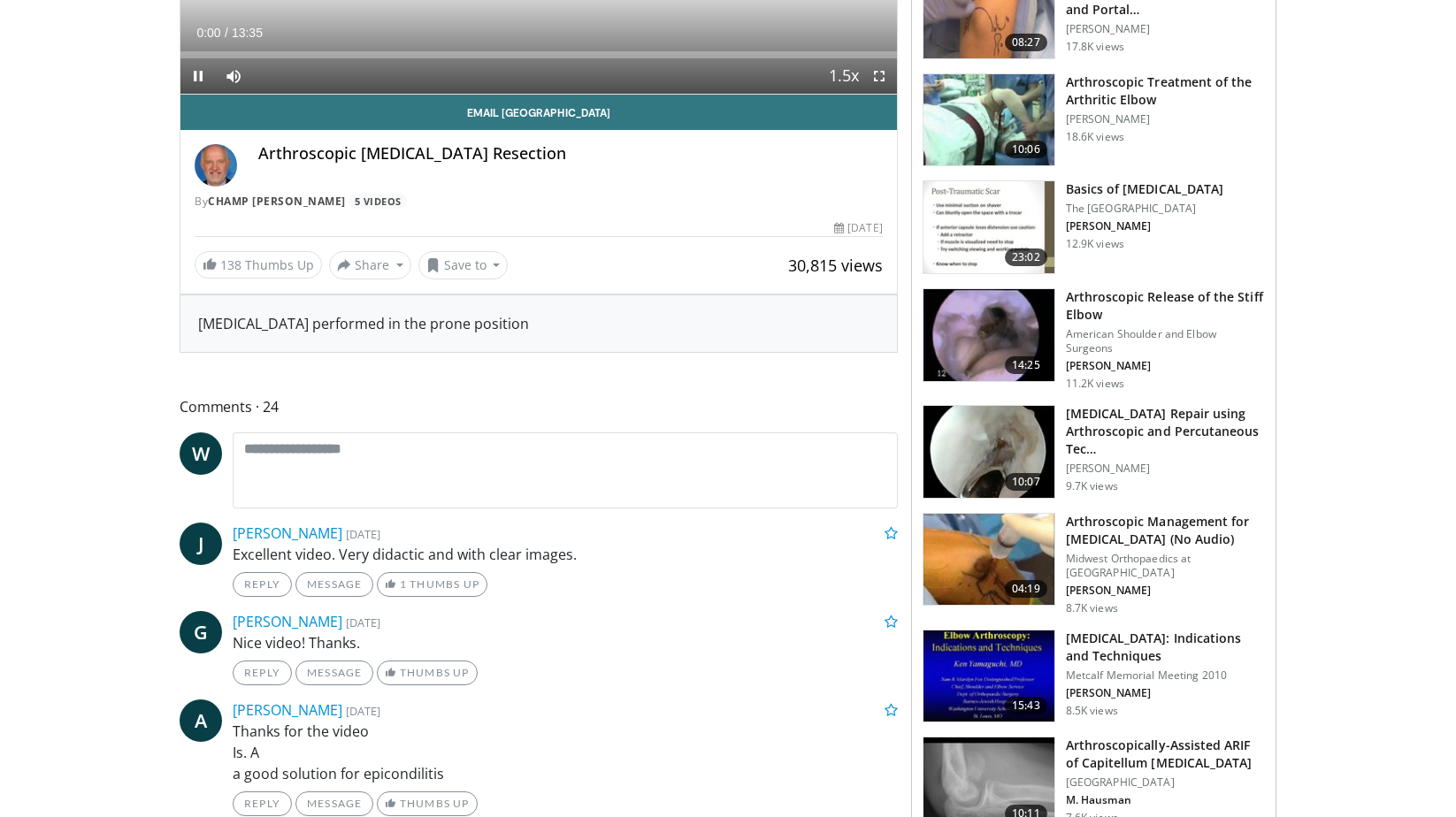
scroll to position [290, 0]
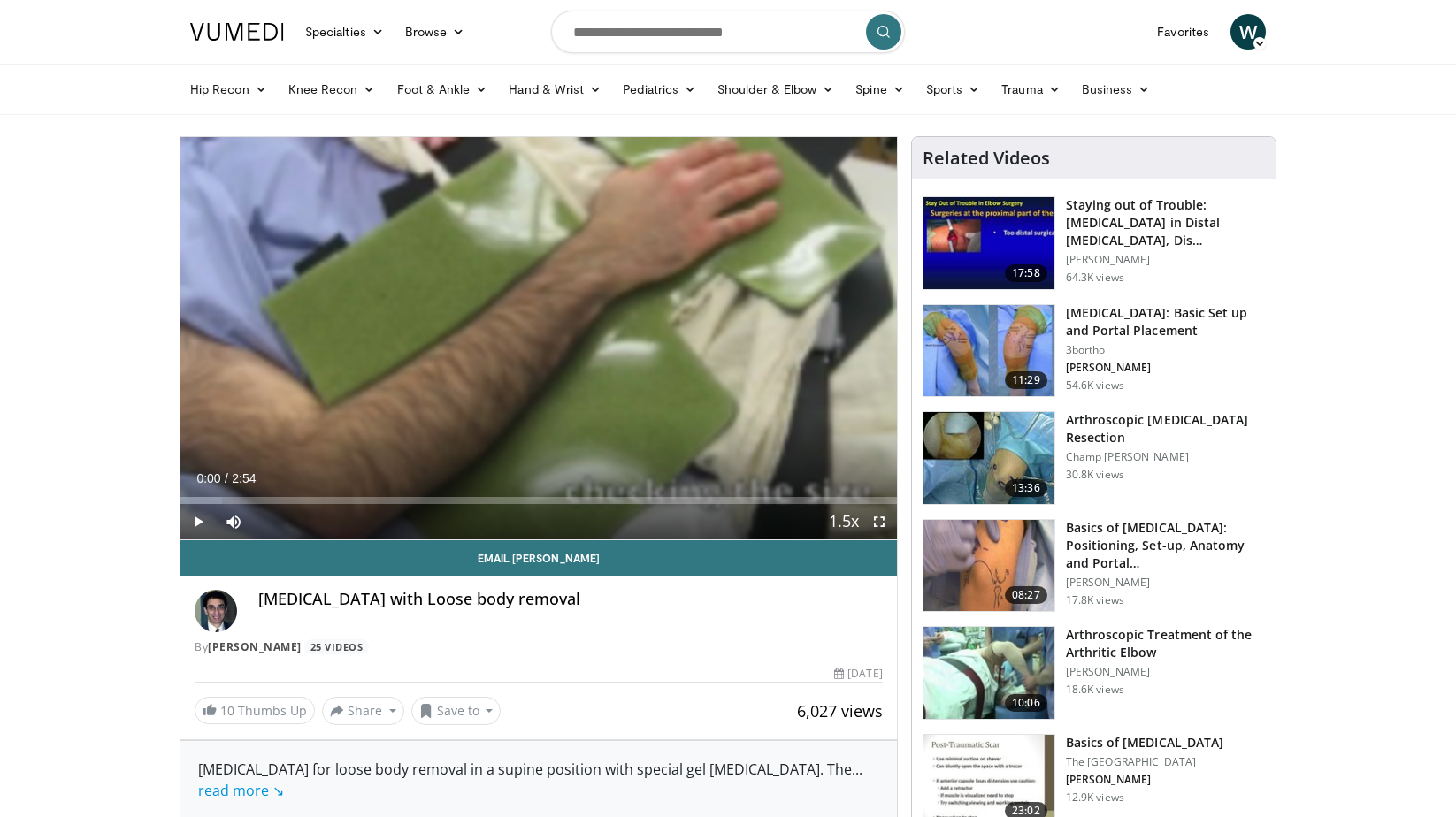
click at [195, 518] on span "Video Player" at bounding box center [199, 522] width 36 height 36
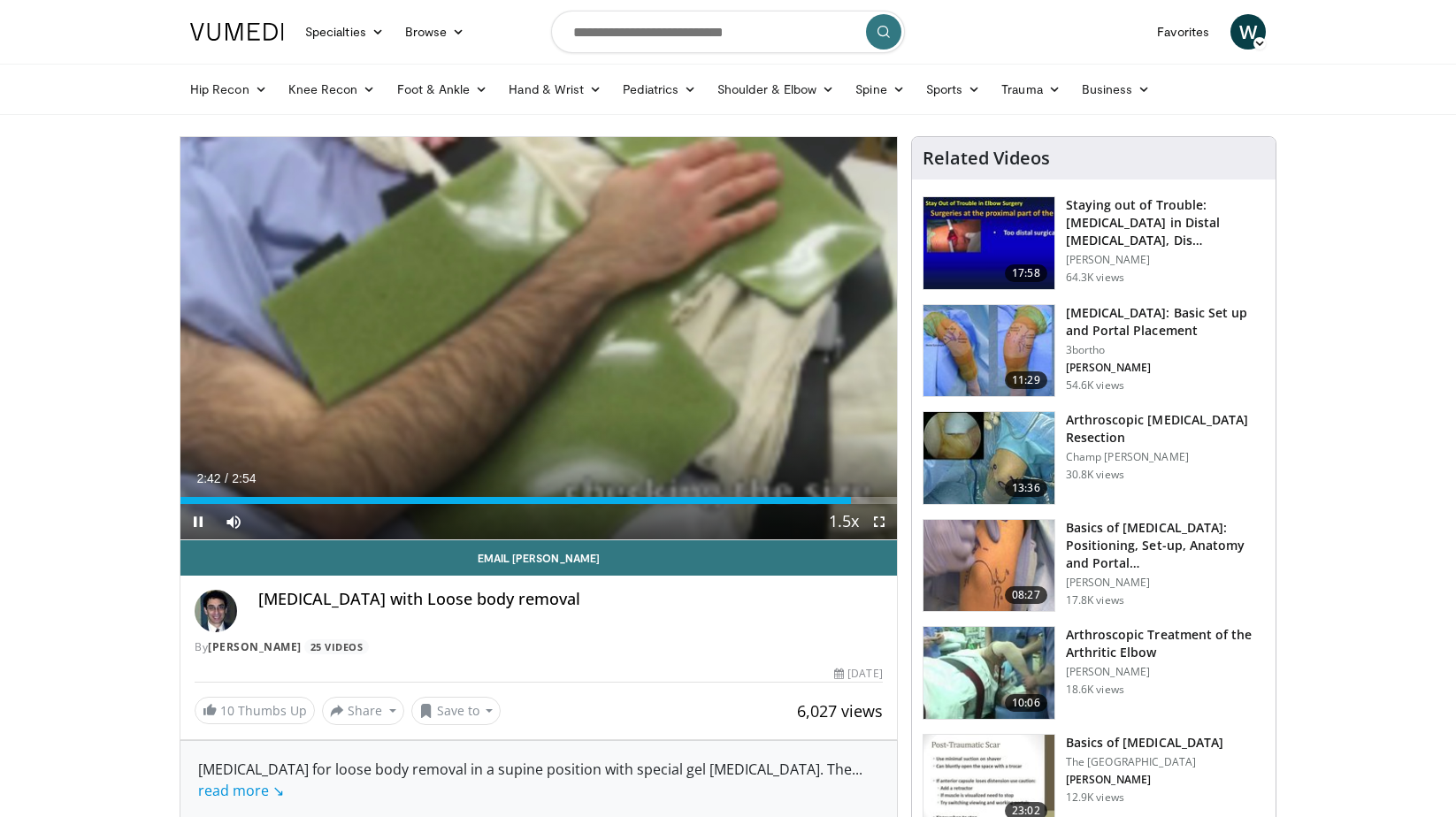
click at [193, 521] on span "Video Player" at bounding box center [199, 522] width 36 height 36
click at [190, 521] on span "Video Player" at bounding box center [199, 522] width 36 height 36
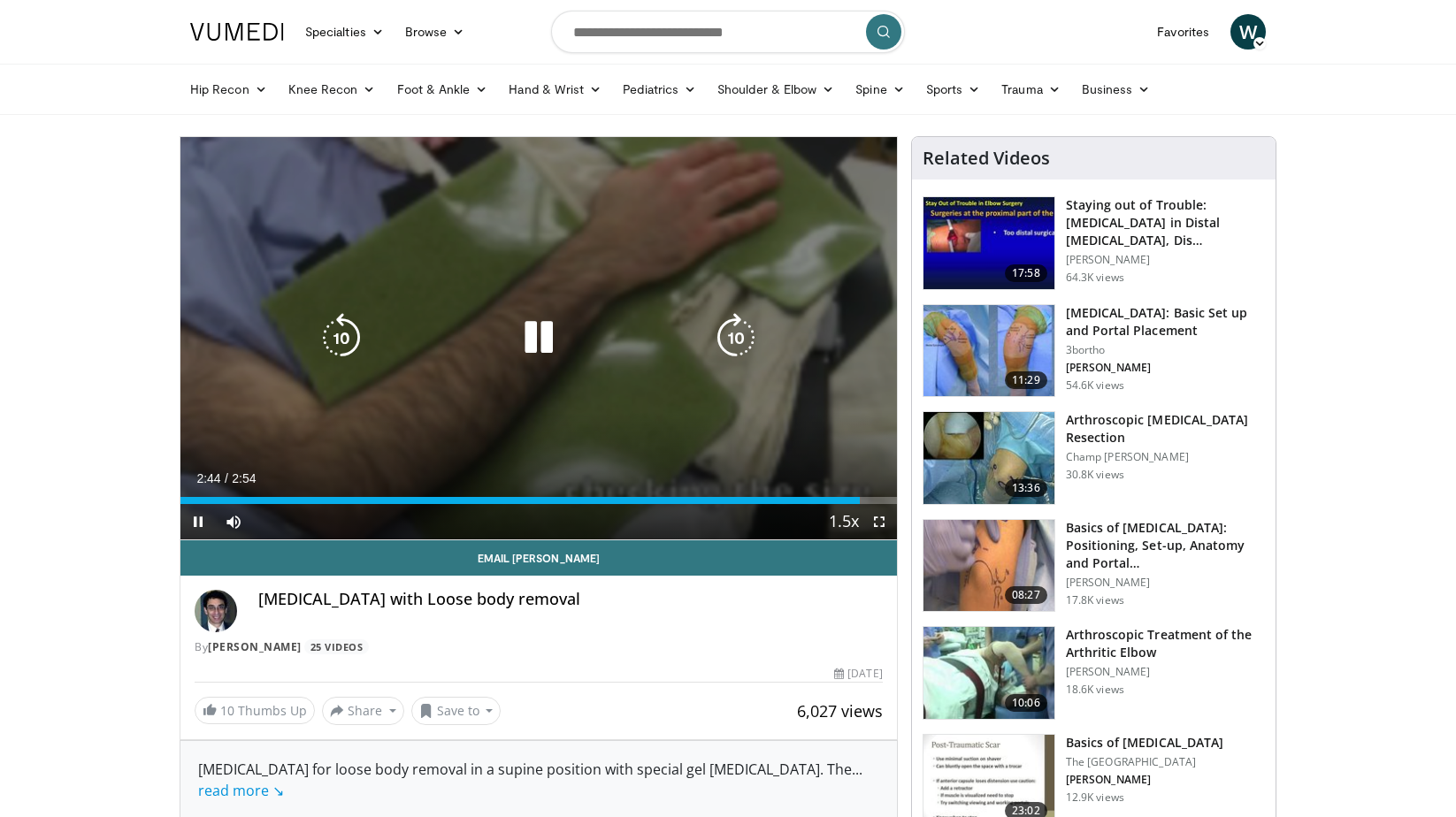
click at [192, 522] on span "Video Player" at bounding box center [199, 522] width 36 height 36
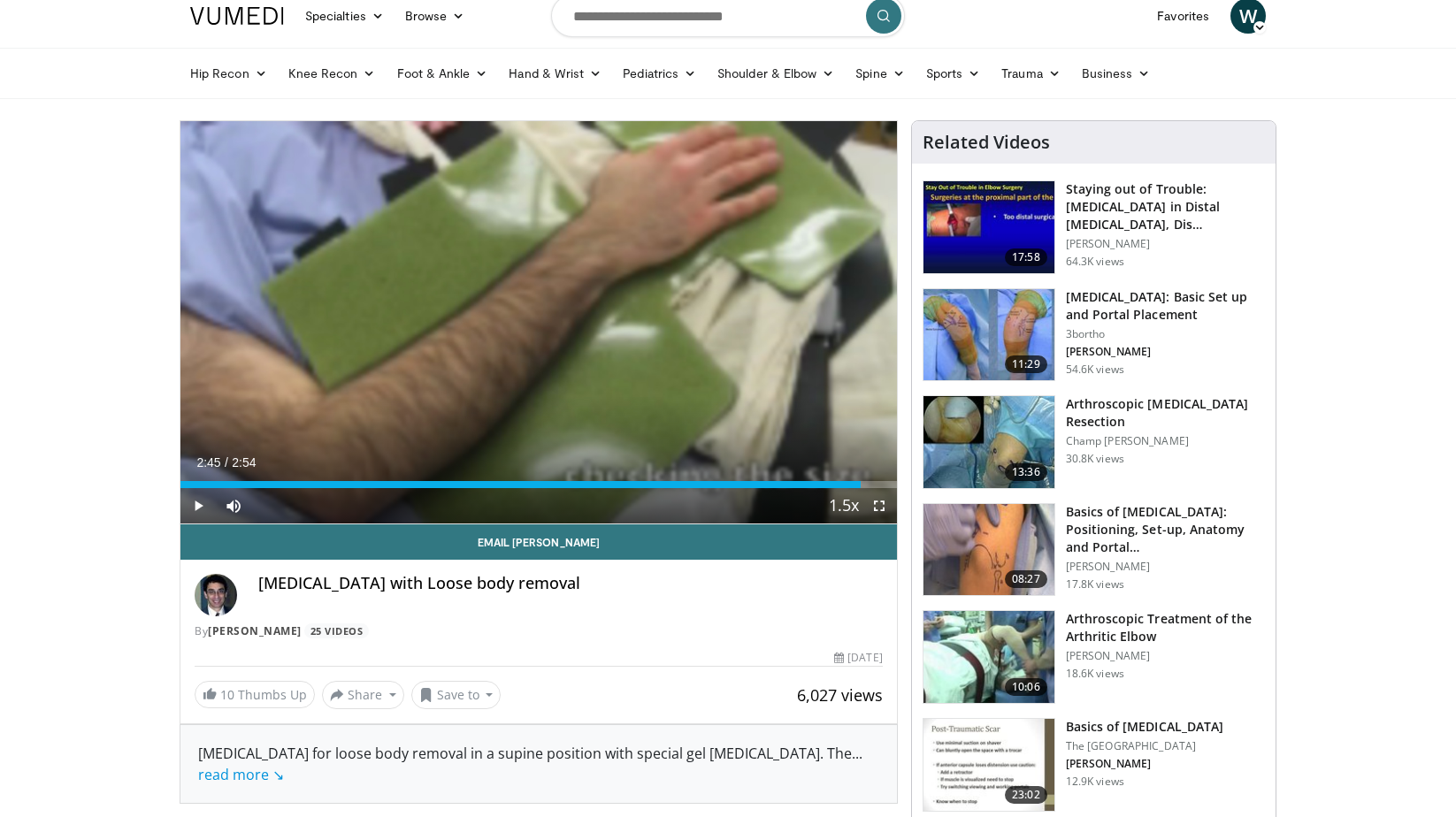
scroll to position [156, 0]
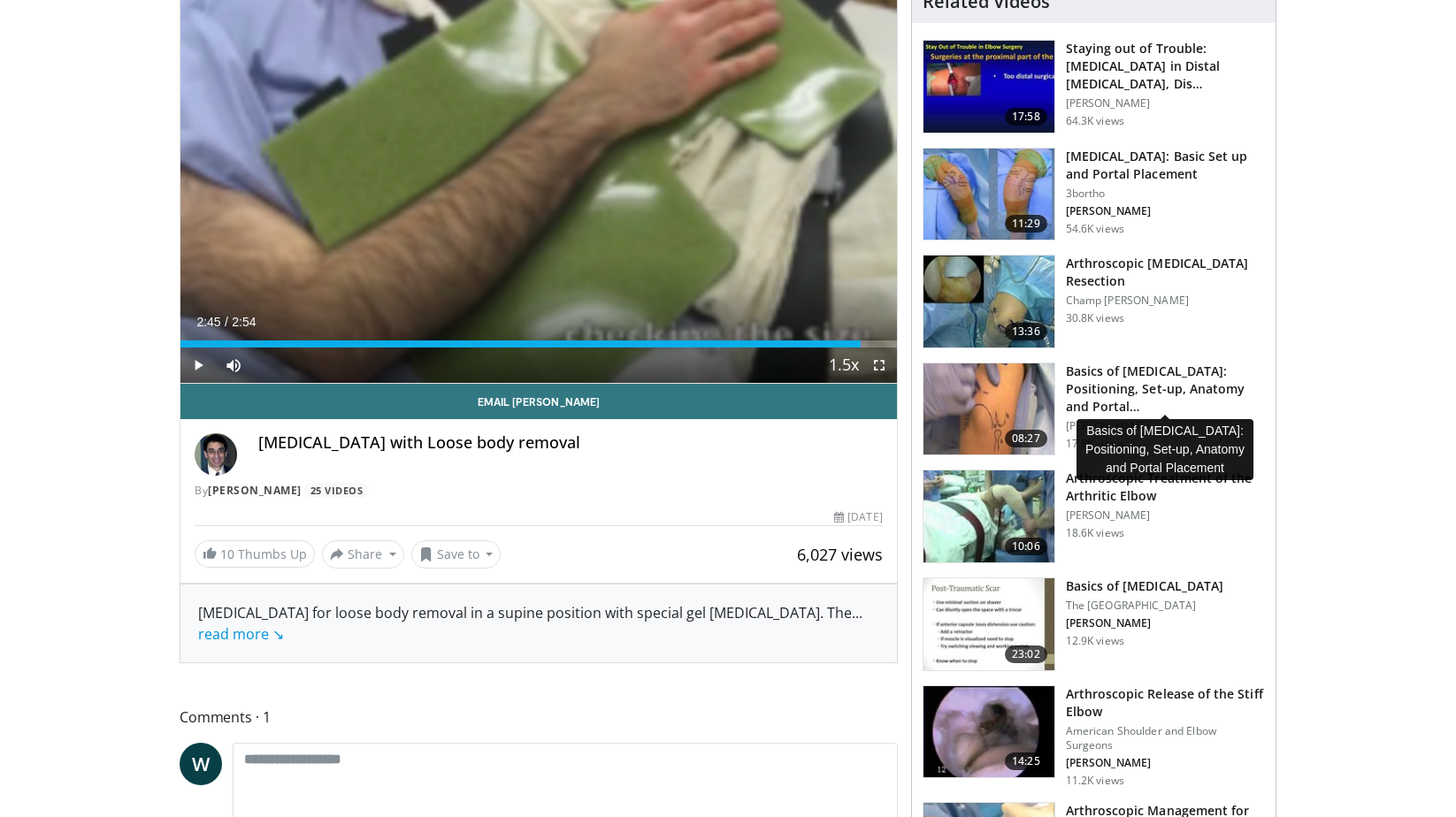
click at [1146, 384] on h3 "Basics of [MEDICAL_DATA]: Positioning, Set-up, Anatomy and Portal…" at bounding box center [1165, 388] width 199 height 53
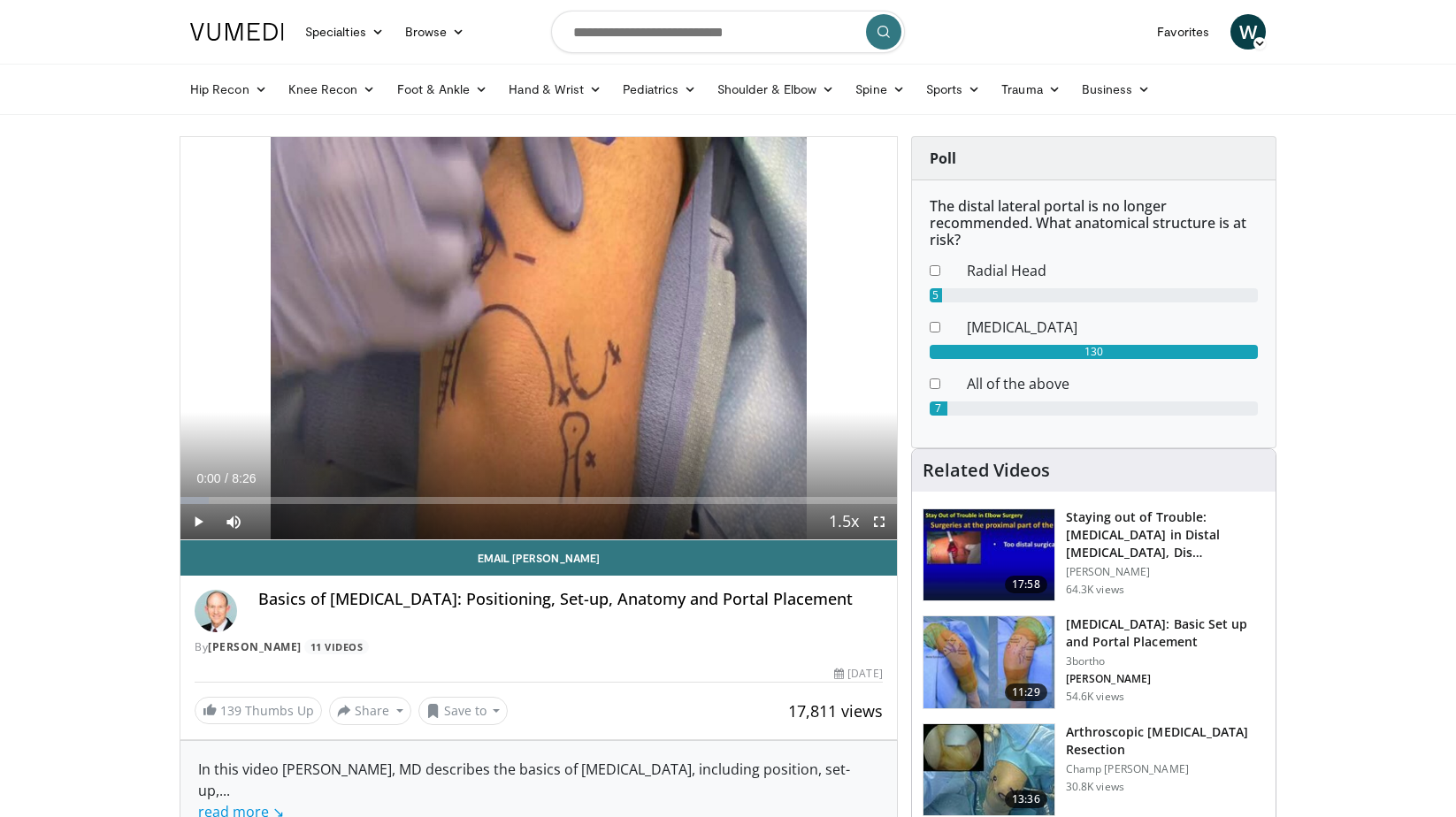
click at [191, 523] on span "Video Player" at bounding box center [199, 522] width 36 height 36
